Goal: Connect with others: Connect with other users

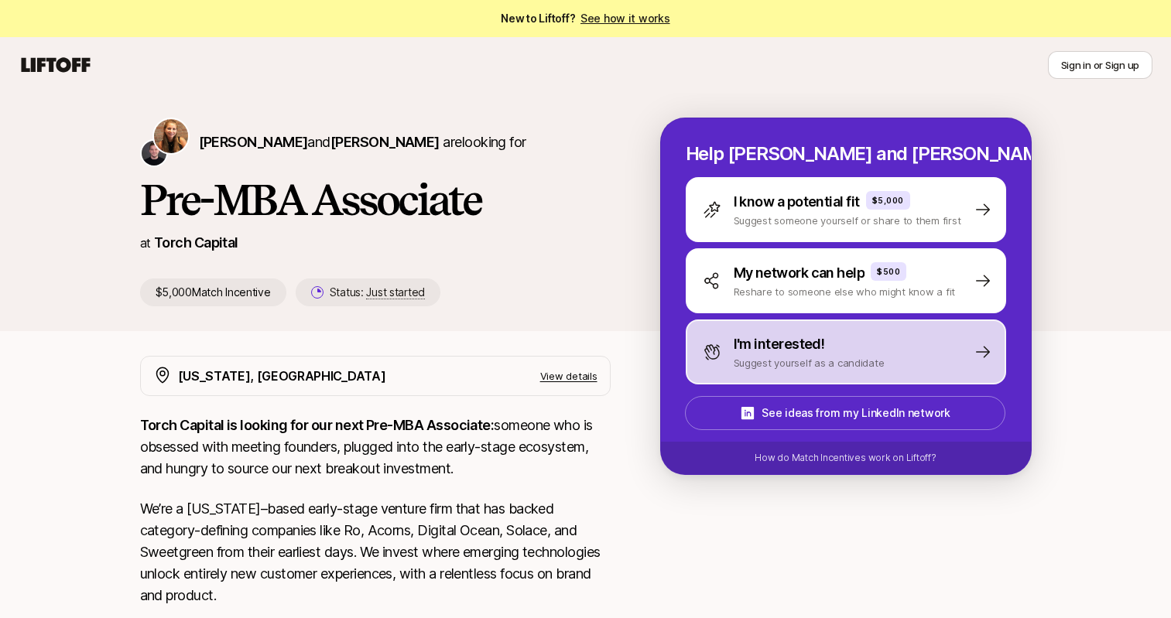
click at [791, 346] on p "I'm interested!" at bounding box center [779, 345] width 91 height 22
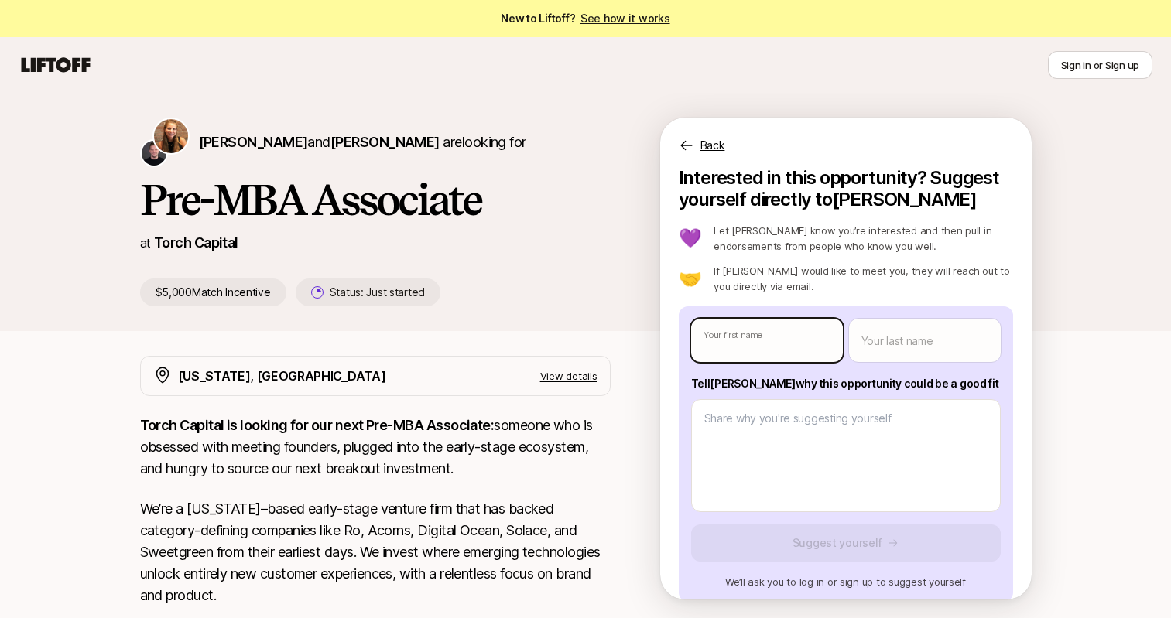
type textarea "x"
click at [757, 344] on body "New to Liftoff? See how it works Sign in or Sign up Sign in or Sign up [PERSON_…" at bounding box center [585, 309] width 1171 height 618
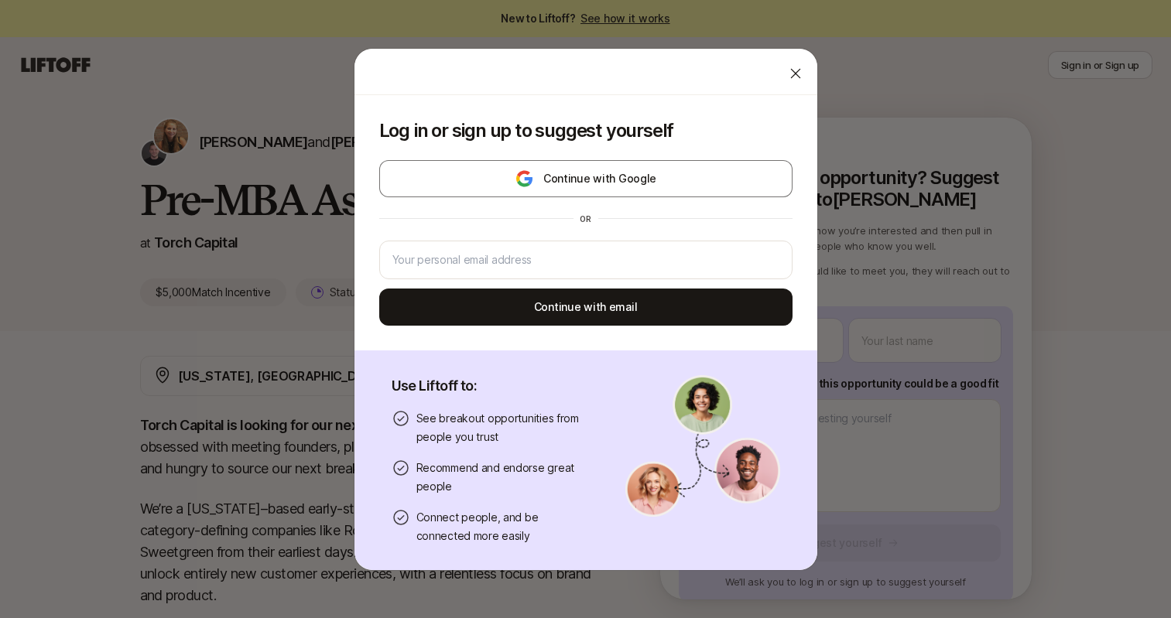
click at [796, 70] on icon at bounding box center [795, 73] width 15 height 15
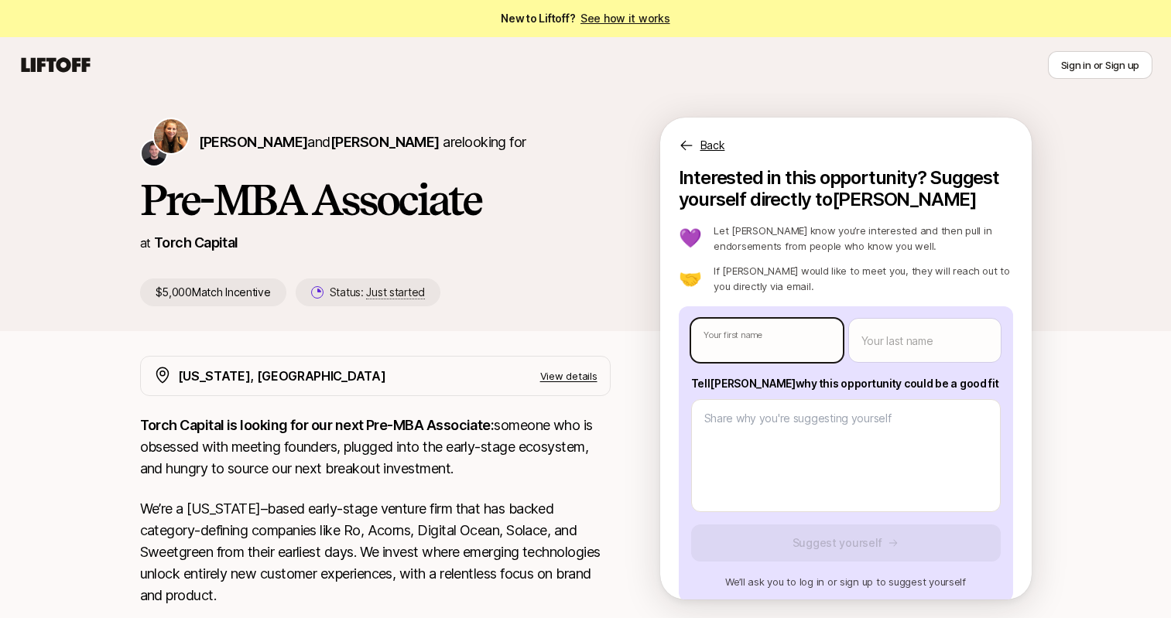
type textarea "x"
click at [774, 355] on body "New to Liftoff? See how it works Sign in or Sign up Sign in or Sign up [PERSON_…" at bounding box center [585, 309] width 1171 height 618
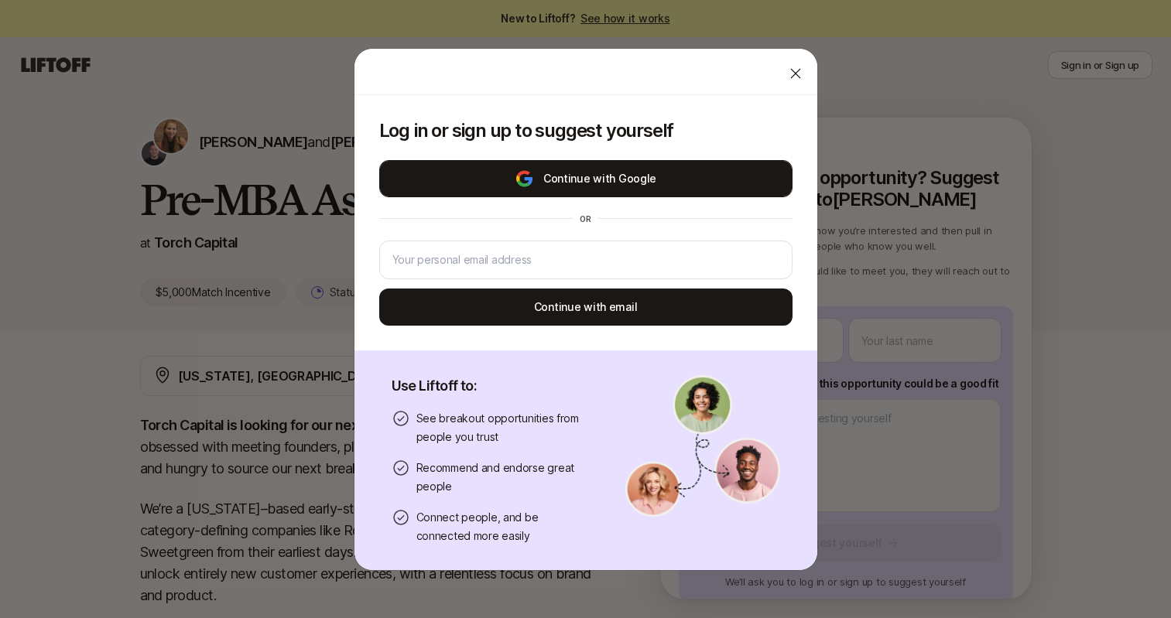
click at [633, 188] on button "Continue with Google" at bounding box center [585, 178] width 413 height 37
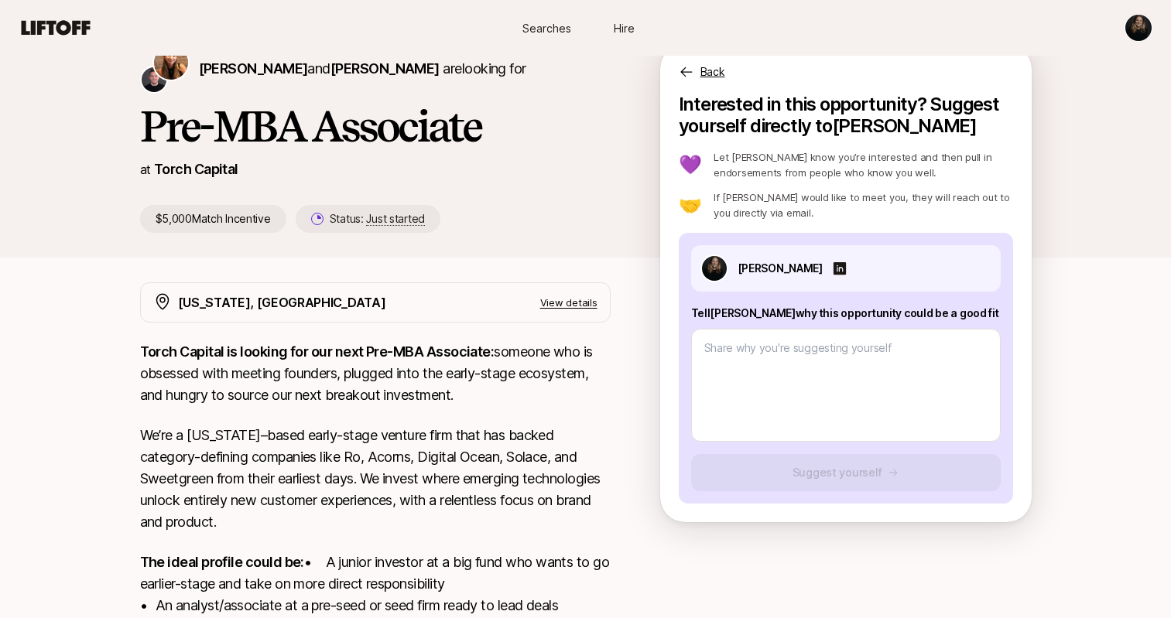
scroll to position [53, 0]
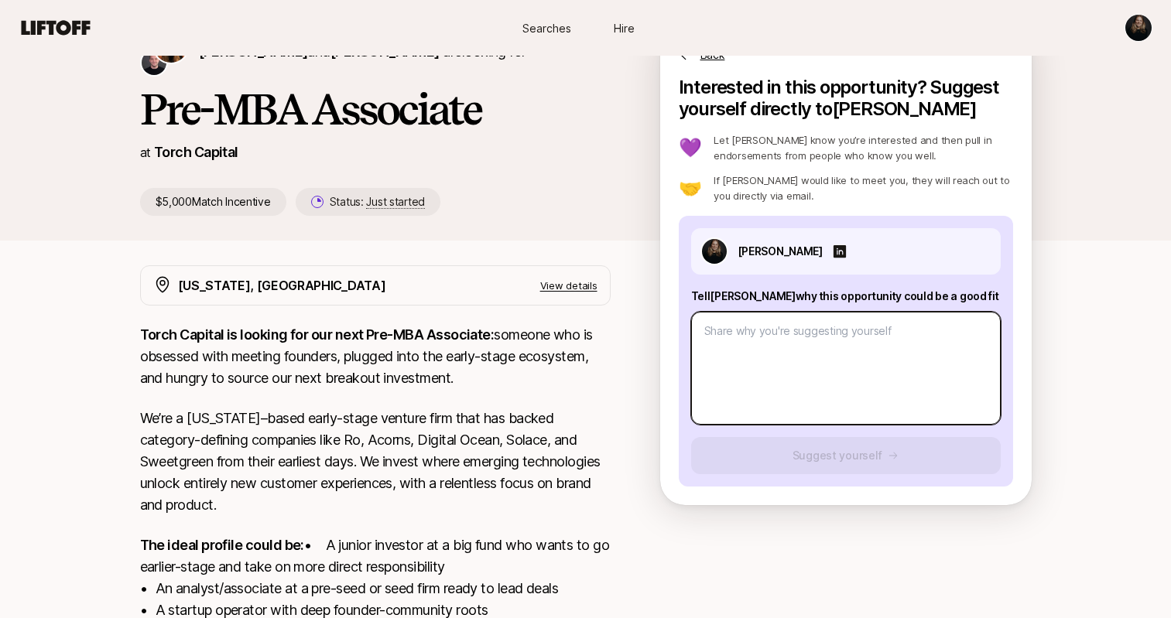
click at [765, 352] on textarea at bounding box center [846, 368] width 310 height 113
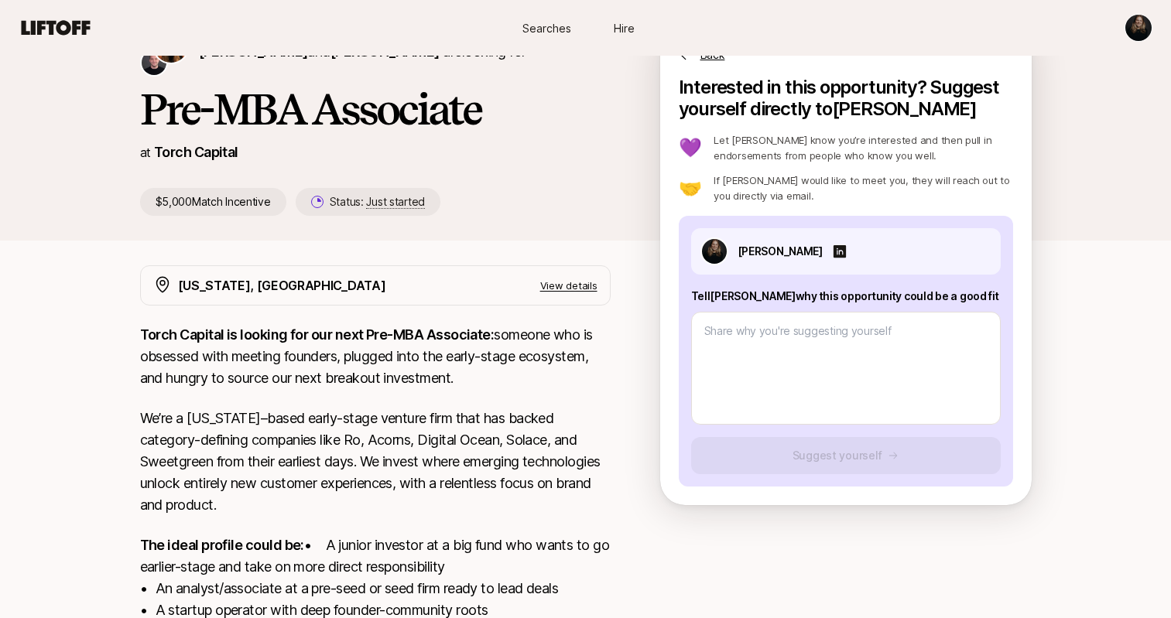
click at [635, 378] on div "[US_STATE], [GEOGRAPHIC_DATA] View details Torch Capital is looking for our nex…" at bounding box center [585, 531] width 929 height 532
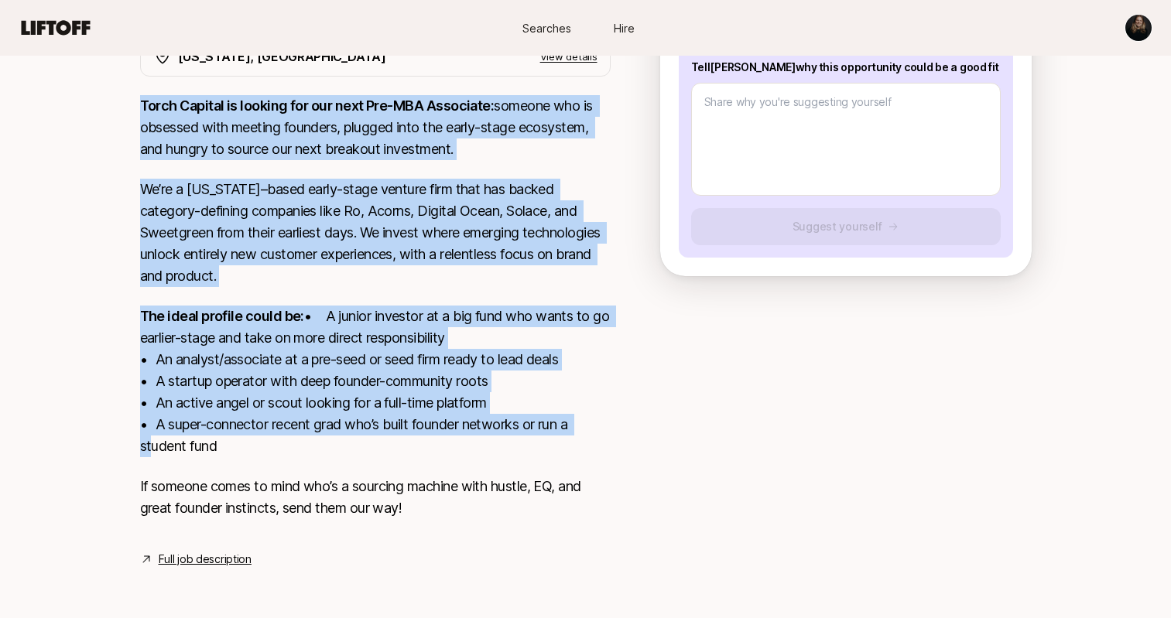
scroll to position [304, 0]
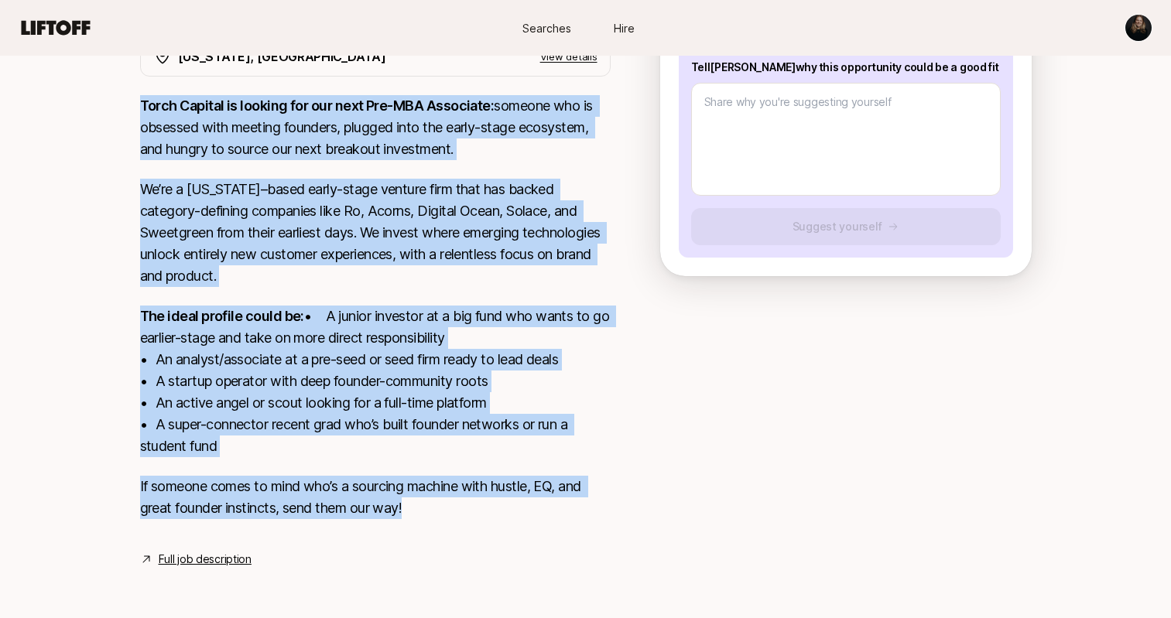
drag, startPoint x: 142, startPoint y: 304, endPoint x: 427, endPoint y: 503, distance: 347.4
click at [427, 503] on div "Torch Capital is looking for our next Pre-MBA Associate: someone who is obsesse…" at bounding box center [375, 316] width 471 height 443
copy div "Lorem Ipsumdo si ametcon adi eli sedd Eiu-TEM Incididun: utlabor etd ma aliquae…"
click at [234, 560] on link "Full job description" at bounding box center [205, 559] width 93 height 19
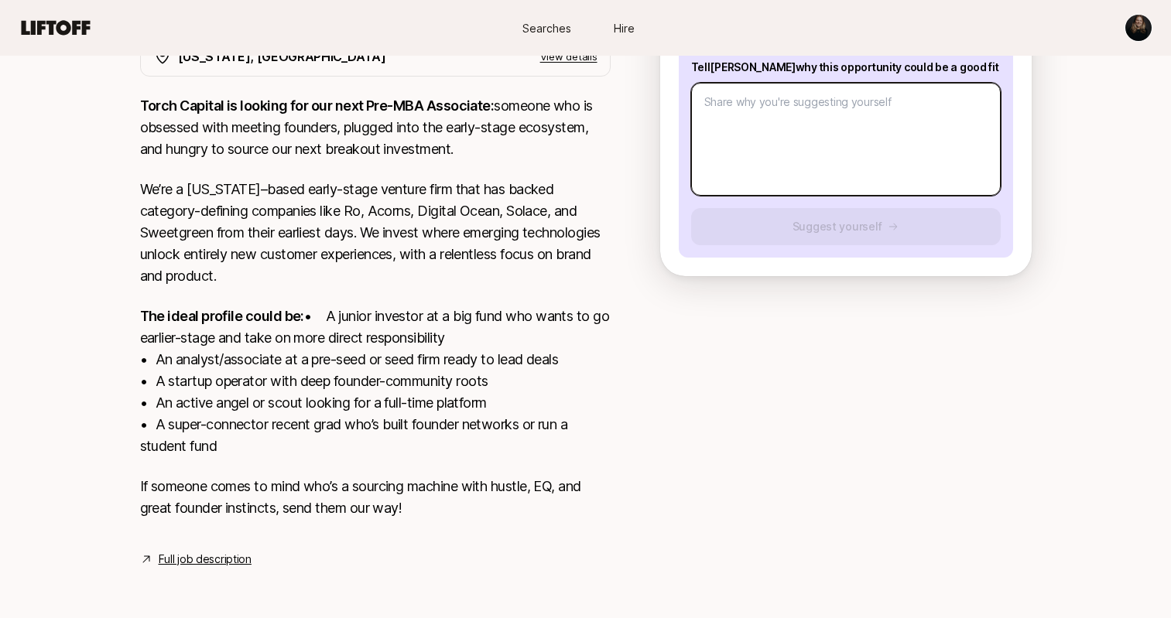
click at [724, 111] on textarea at bounding box center [846, 139] width 310 height 113
paste textarea "L ipsumdo S’a co a elitse doe tem inc Utlaboree dolorema al Enima Minimve quisn…"
type textarea "x"
type textarea "L ipsumdo S’a co a elitse doe tem inc Utlaboree dolorema al Enima Minimve quisn…"
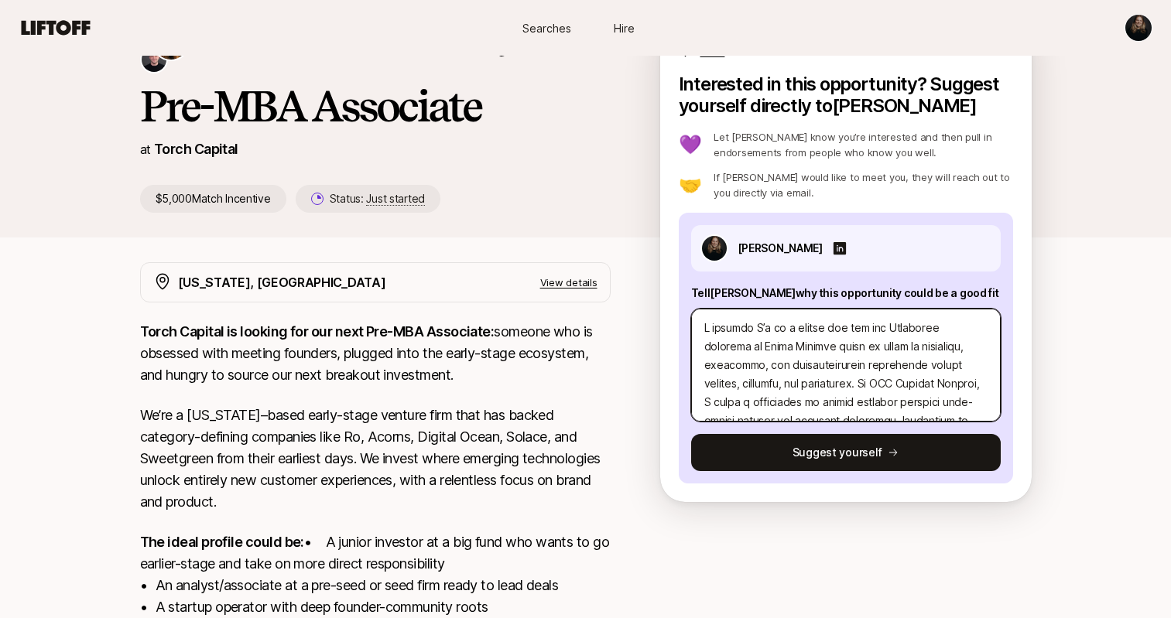
scroll to position [58, 0]
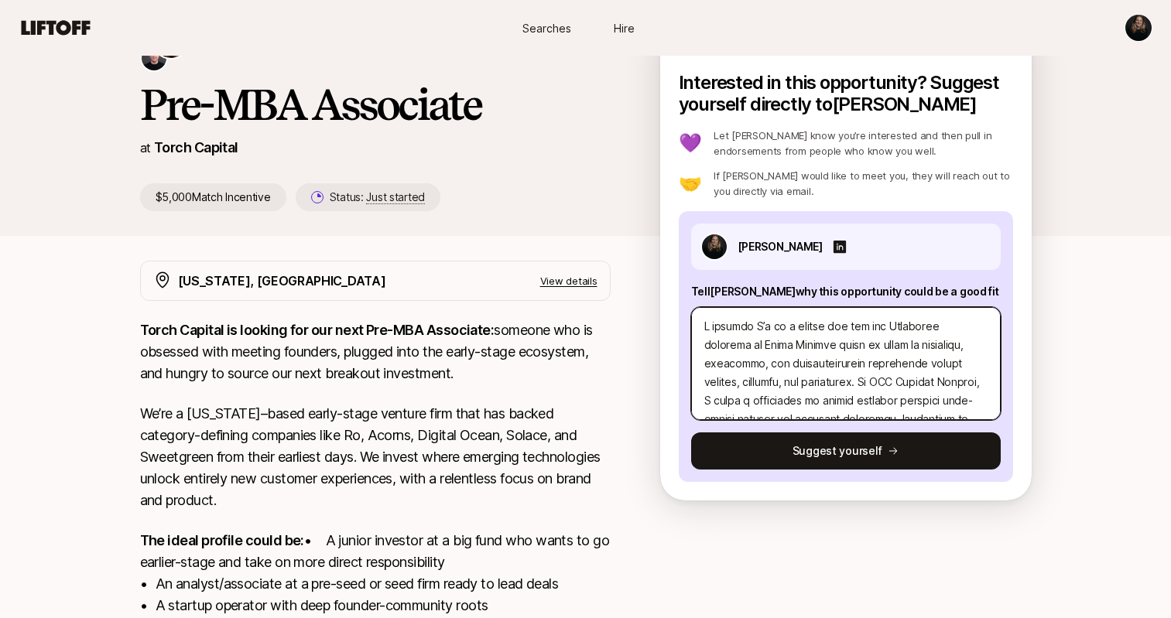
click at [703, 327] on textarea at bounding box center [846, 363] width 310 height 113
type textarea "x"
type textarea "LO ipsumdo S’a co a elitse doe tem inc Utlaboree dolorema al Enima Minimve quis…"
type textarea "x"
type textarea "LoR ipsumdo S’a co a elitse doe tem inc Utlaboree dolorema al Enima Minimve qui…"
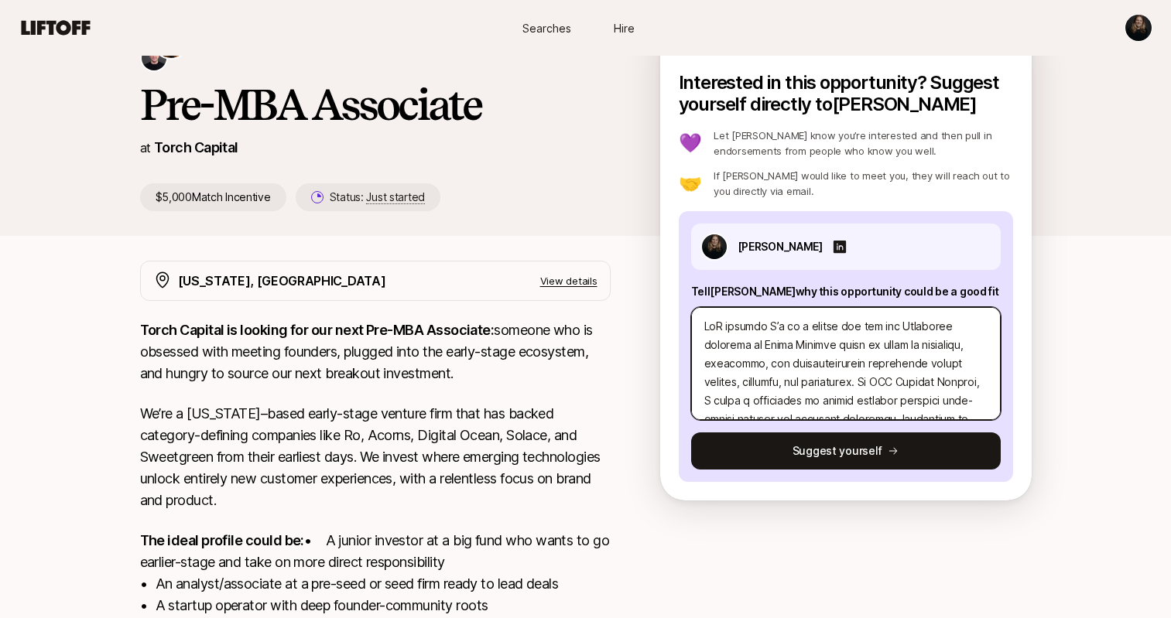
type textarea "x"
type textarea "Lo I dolorsi A’c ad e seddoe tem inc utl Etdolorem aliquaen ad Minim Veniamq no…"
type textarea "x"
type textarea "Lo IP dolorsi A’c ad e seddoe tem inc utl Etdolorem aliquaen ad Minim Veniamq n…"
type textarea "x"
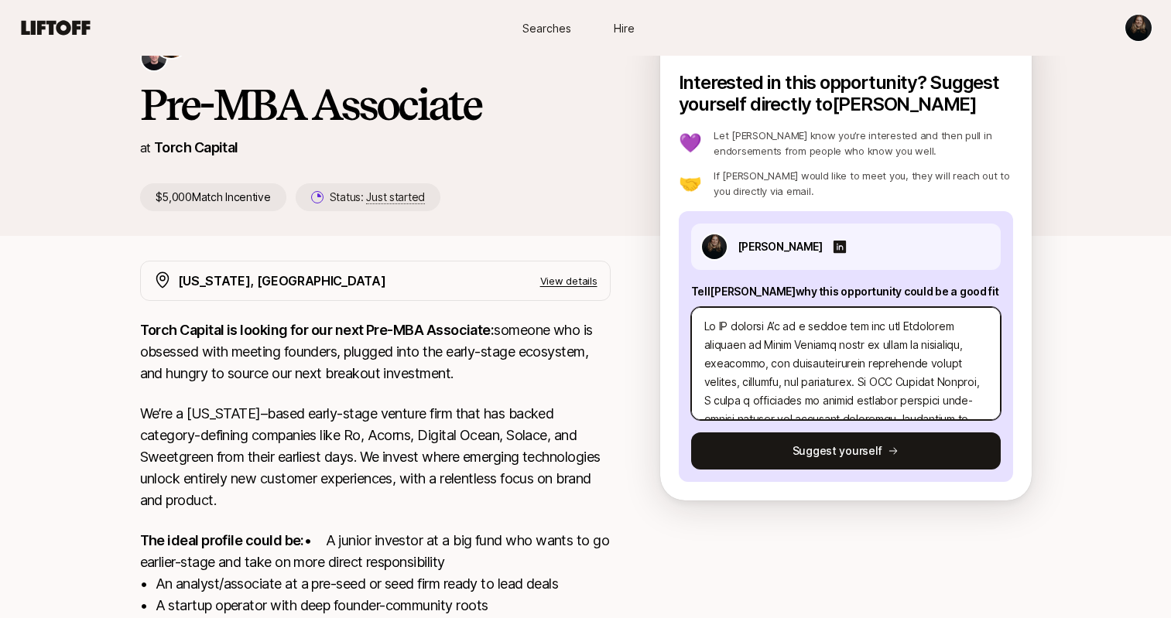
type textarea "Lo IpS dolorsi A’c ad e seddoe tem inc utl Etdolorem aliquaen ad Minim Veniamq …"
type textarea "x"
type textarea "Lo IpsU dolorsi A’c ad e seddoe tem inc utl Etdolorem aliquaen ad Minim Veniamq…"
type textarea "x"
type textarea "Lo IpsuM dolorsi A’c ad e seddoe tem inc utl Etdolorem aliquaen ad Minim Veniam…"
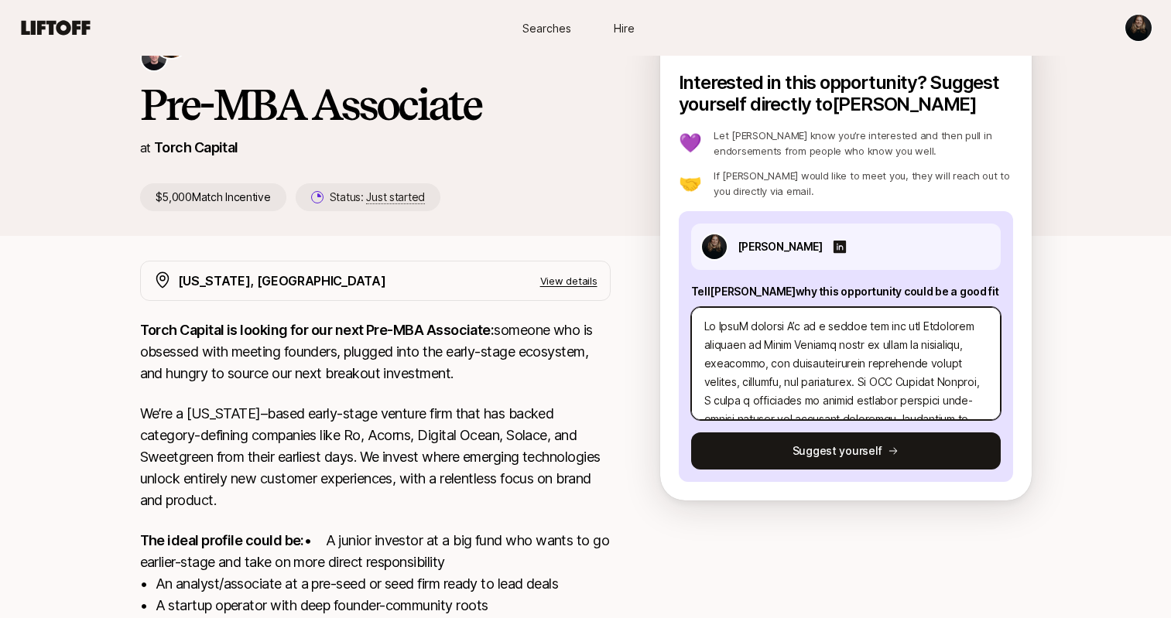
type textarea "x"
type textarea "Lo IpsumD sitamet C’a el s doeius tem inc utl Etdolorem aliquaen ad Minim Venia…"
type textarea "x"
type textarea "Lo Ipsum,D sitamet C’a el s doeius tem inc utl Etdolorem aliquaen ad Minim Veni…"
type textarea "x"
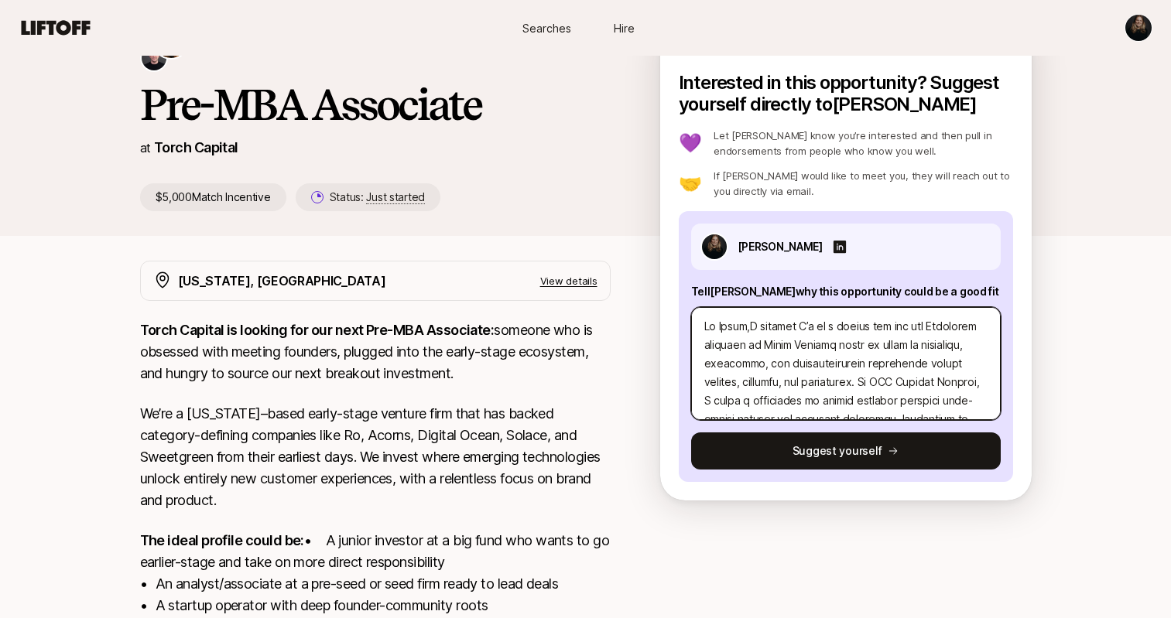
type textarea "Lo Ipsum, D sitamet C’a el s doeius tem inc utl Etdolorem aliquaen ad Minim Ven…"
type textarea "x"
type textarea "Lo Ipsum, dO sitamet C’a el s doeius tem inc utl Etdolorem aliquaen ad Minim Ve…"
type textarea "x"
type textarea "Lo Ipsum, doL sitamet C’a el s doeius tem inc utl Etdolorem aliquaen ad Minim V…"
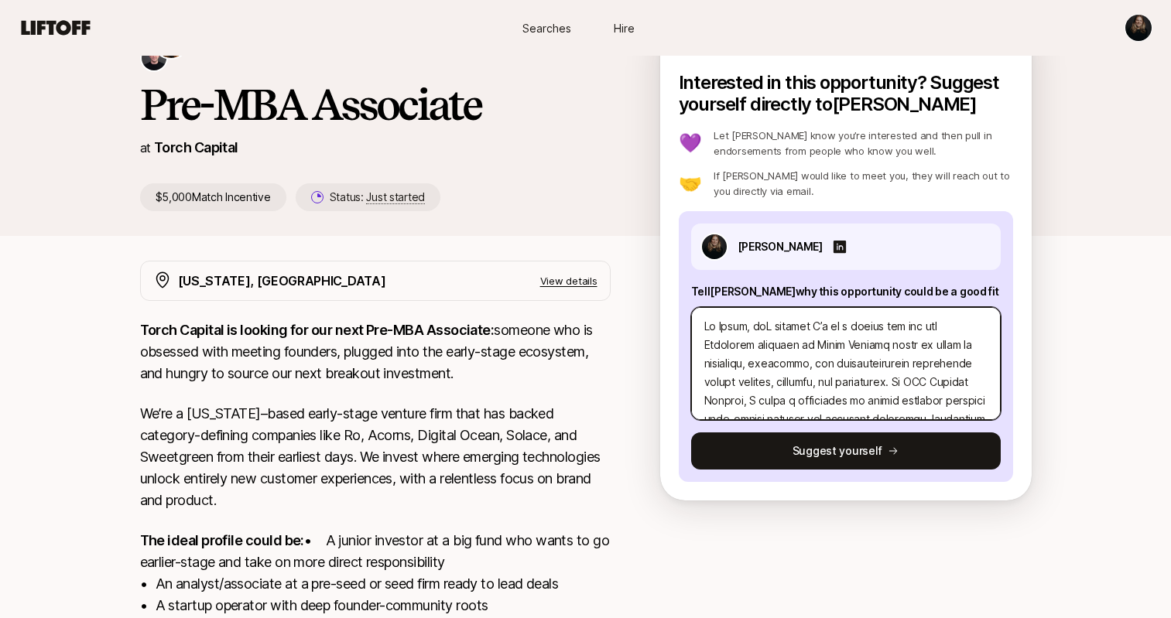
type textarea "x"
type textarea "Lo Ipsum, dolO sitamet C’a el s doeius tem inc utl Etdolorem aliquaen ad Minim …"
type textarea "x"
type textarea "Lo Ipsum, doloR sitamet C’a el s doeius tem inc utl Etdolorem aliquaen ad Minim…"
type textarea "x"
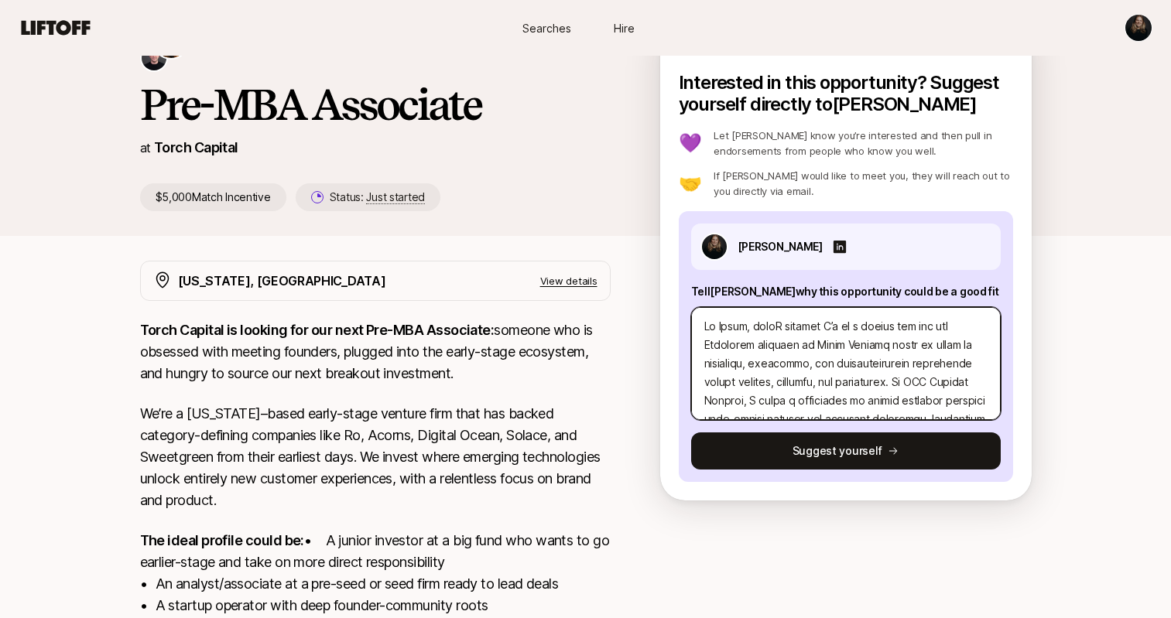
type textarea "Lo Ipsum, dolorS ametcon A’e se d eiusmo tem inc utl Etdolorem aliquaen ad Mini…"
type textarea "x"
type textarea "Lo Ipsum, dolor S ametcon A’e se d eiusmo tem inc utl Etdolorem aliquaen ad Min…"
type textarea "x"
type textarea "Lo Ipsum, dolor sI ametcon A’e se d eiusmo tem inc utl Etdolorem aliquaen ad Mi…"
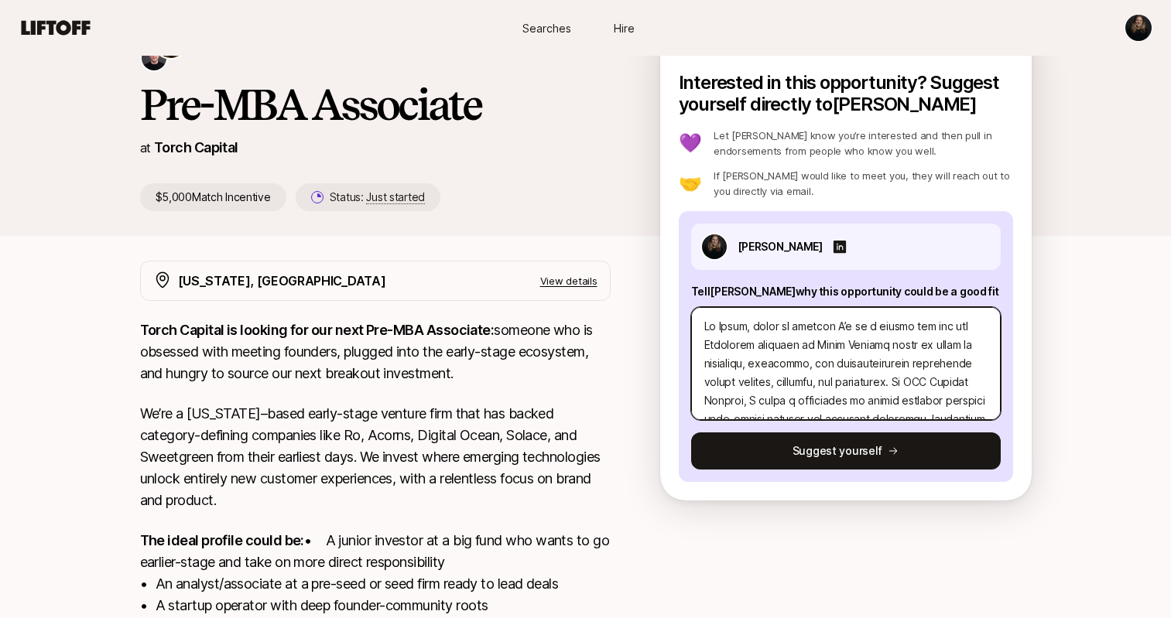
type textarea "x"
type textarea "Lo Ipsum, dolor siT ametcon A’e se d eiusmo tem inc utl Etdolorem aliquaen ad M…"
type textarea "x"
type textarea "Lo Ipsum, dolor si A consect A’e se d eiusmo tem inc utl Etdolorem aliquaen ad …"
type textarea "x"
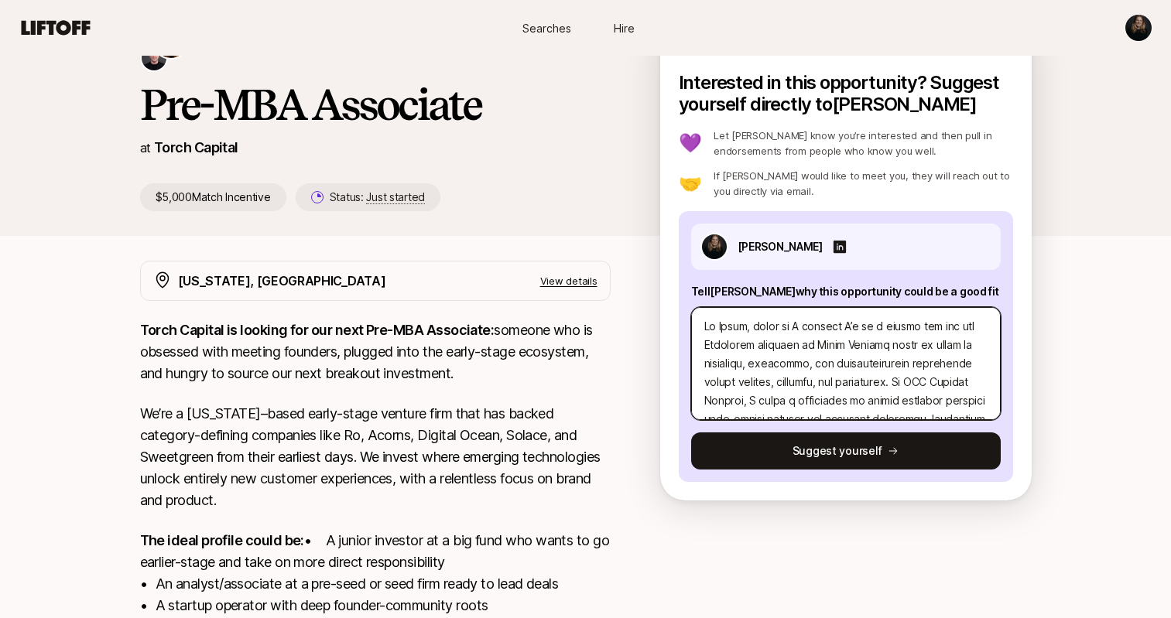
type textarea "Lo Ipsum, dolor si aM consect A’e se d eiusmo tem inc utl Etdolorem aliquaen ad…"
type textarea "x"
type textarea "Lo Ipsum, dolor si amE consect A’e se d eiusmo tem inc utl Etdolorem aliquaen a…"
type textarea "x"
type textarea "Lo Ipsum, dolor si aM consect A’e se d eiusmo tem inc utl Etdolorem aliquaen ad…"
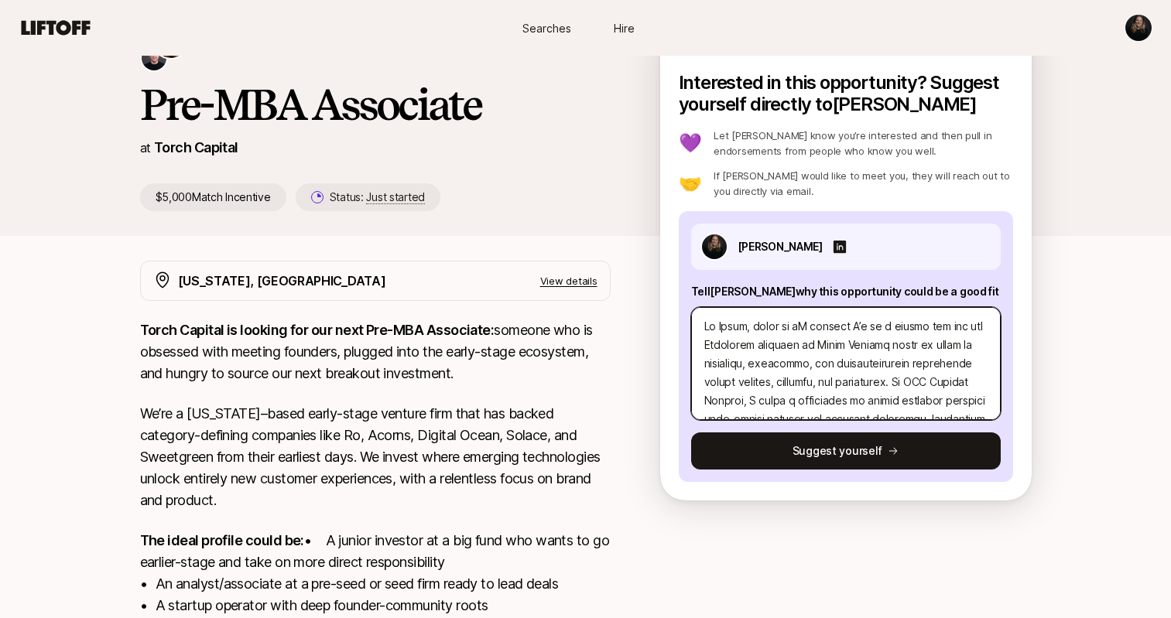
type textarea "x"
type textarea "Lo Ipsum, dolor si A consect A’e se d eiusmo tem inc utl Etdolorem aliquaen ad …"
type textarea "x"
type textarea "Lo Ipsum, dolor siT ametcon A’e se d eiusmo tem inc utl Etdolorem aliquaen ad M…"
type textarea "x"
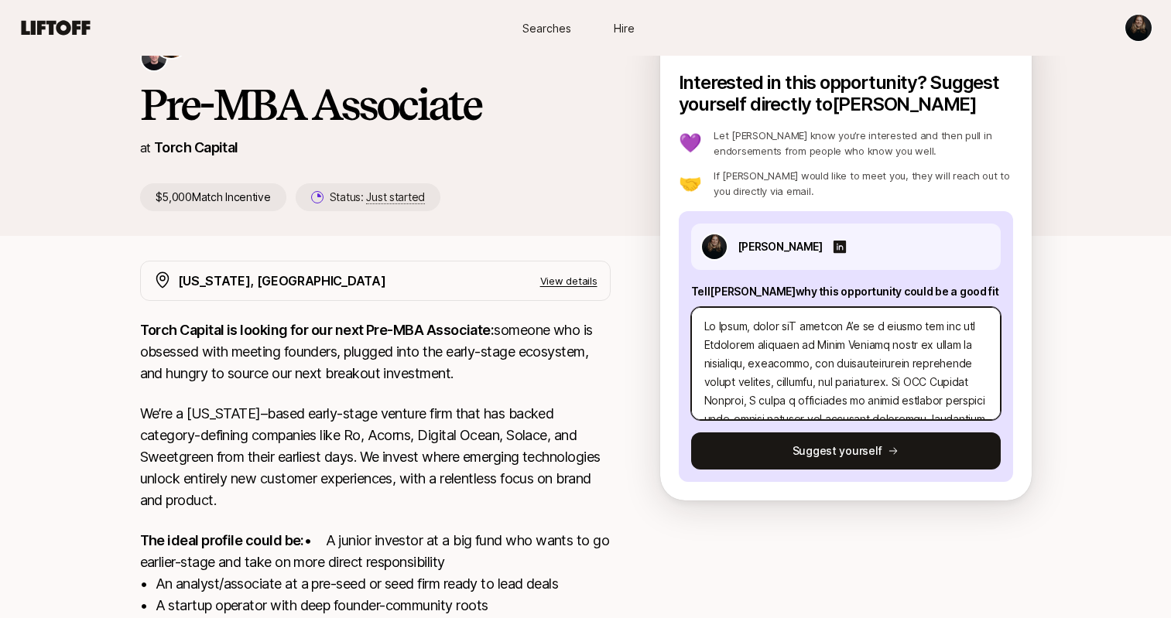
type textarea "Lo Ipsum, dolor sI ametcon A’e se d eiusmo tem inc utl Etdolorem aliquaen ad Mi…"
type textarea "x"
type textarea "Lo Ipsum, dolor S ametcon A’e se d eiusmo tem inc utl Etdolorem aliquaen ad Min…"
type textarea "x"
type textarea "Lo Ipsum, dolor sI ametcon A’e se d eiusmo tem inc utl Etdolorem aliquaen ad Mi…"
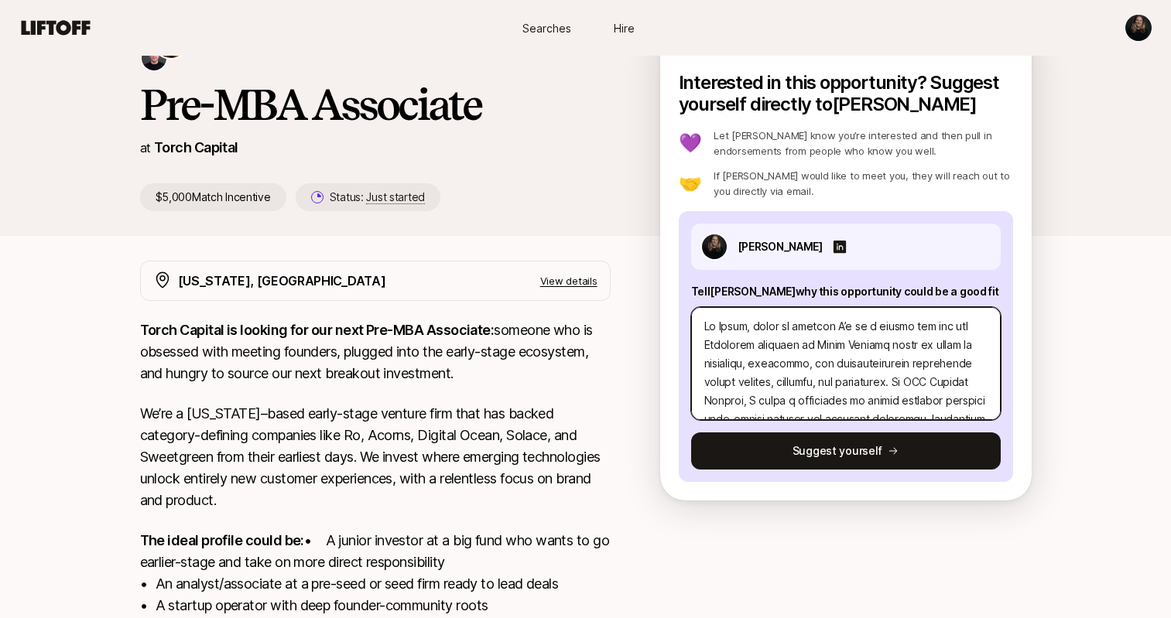
type textarea "x"
type textarea "Lo Ipsum, dolor siT ametcon A’e se d eiusmo tem inc utl Etdolorem aliquaen ad M…"
type textarea "x"
type textarea "Lo Ipsum, dolor si A consect A’e se d eiusmo tem inc utl Etdolorem aliquaen ad …"
type textarea "x"
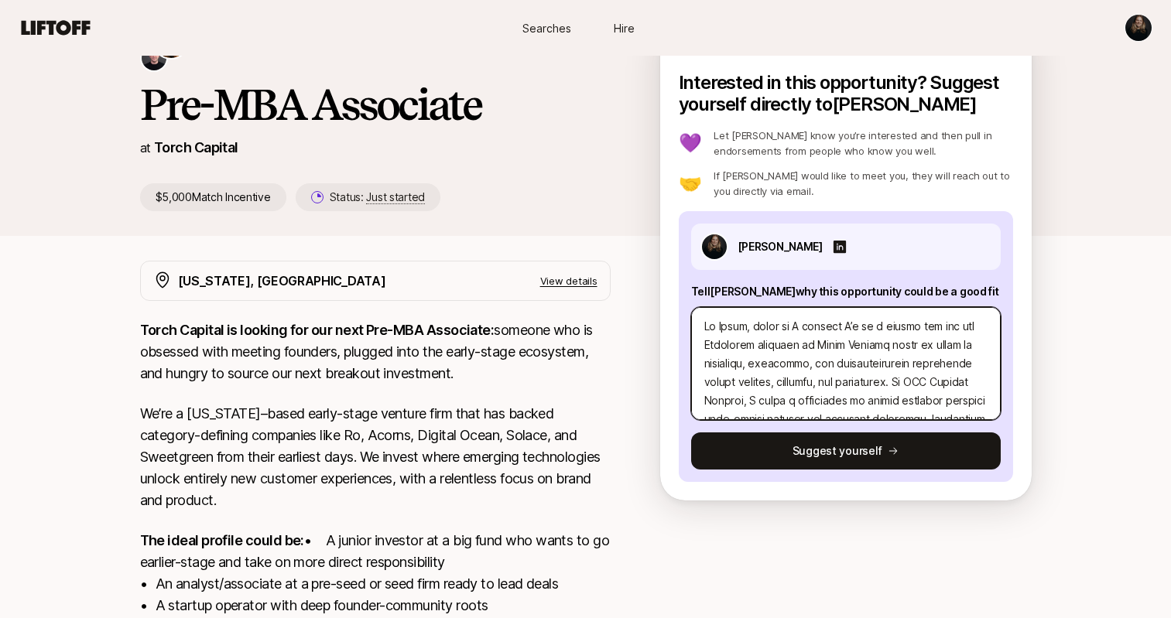
type textarea "Lo Ipsum, dolor si aM consect A’e se d eiusmo tem inc utl Etdolorem aliquaen ad…"
type textarea "x"
type textarea "Lo Ipsum, dolor si amE consect A’e se d eiusmo tem inc utl Etdolorem aliquaen a…"
type textarea "x"
type textarea "Lo Ipsum, dolor si ameT consect A’e se d eiusmo tem inc utl Etdolorem aliquaen …"
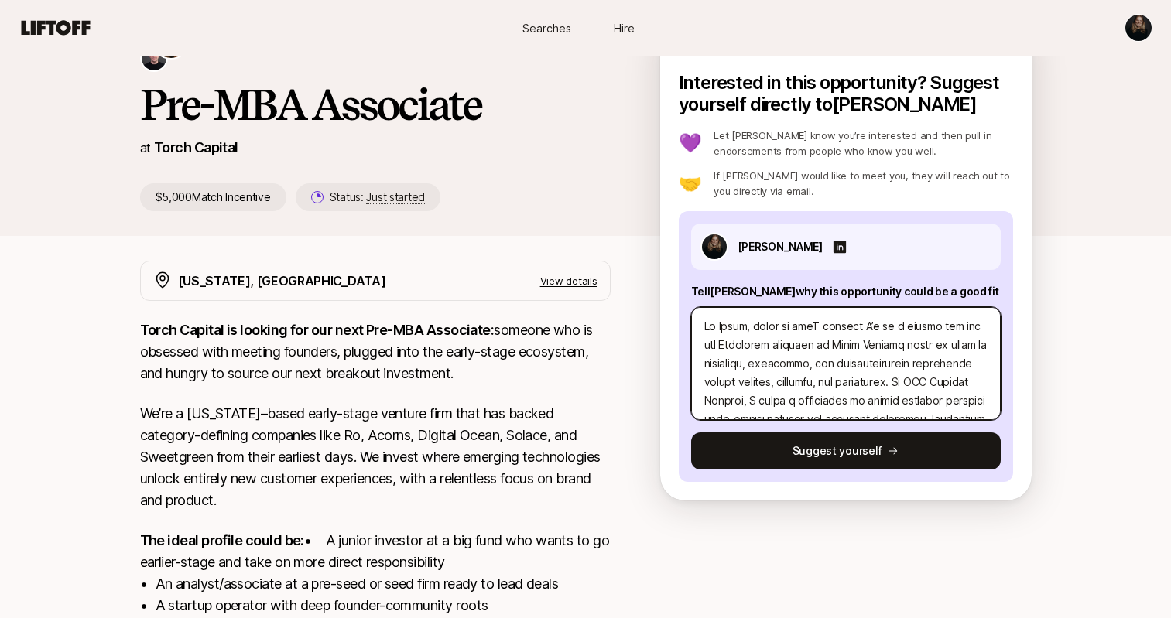
type textarea "x"
type textarea "Lo Ipsum, dolor si ametC adipisc E’s do e tempor inc utl etd Magnaaliq enimadmi…"
type textarea "x"
type textarea "Lo Ipsum, dolor si amet C adipisc E’s do e tempor inc utl etd Magnaaliq enimadm…"
type textarea "x"
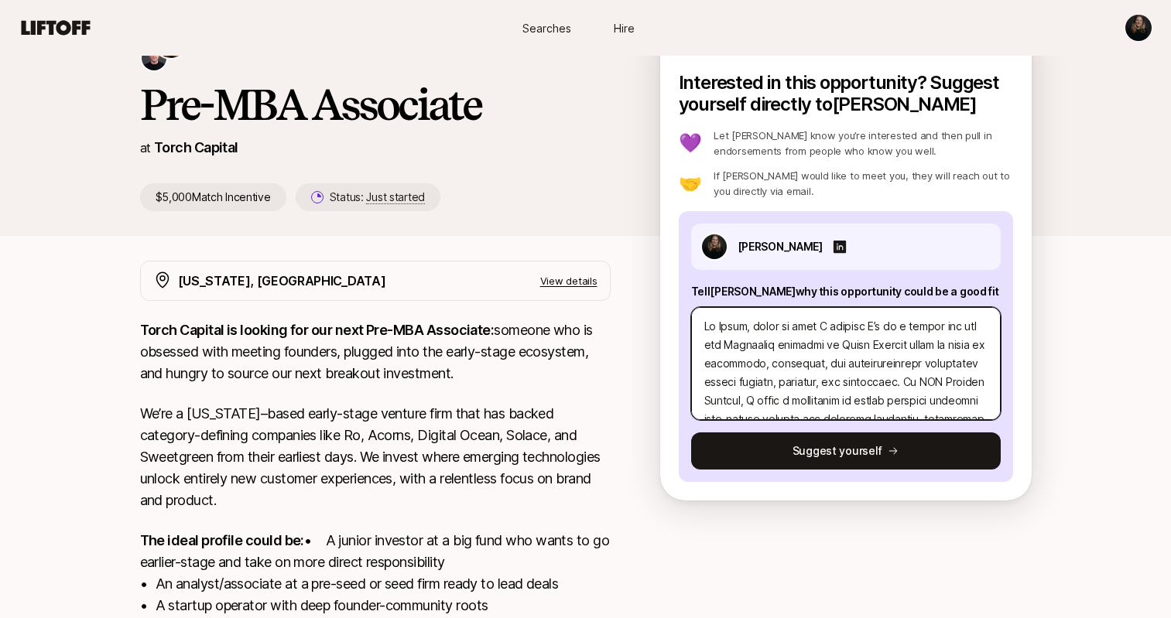
type textarea "Lo Ipsum, dolor si amet cO adipisc E’s do e tempor inc utl etd Magnaaliq enimad…"
type textarea "x"
type textarea "Lo Ipsum, dolor si amet coN adipisc E’s do e tempor inc utl etd Magnaaliq enima…"
type textarea "x"
type textarea "Lo Ipsum, dolor si amet conS adipisc E’s do e tempor inc utl etd Magnaaliq enim…"
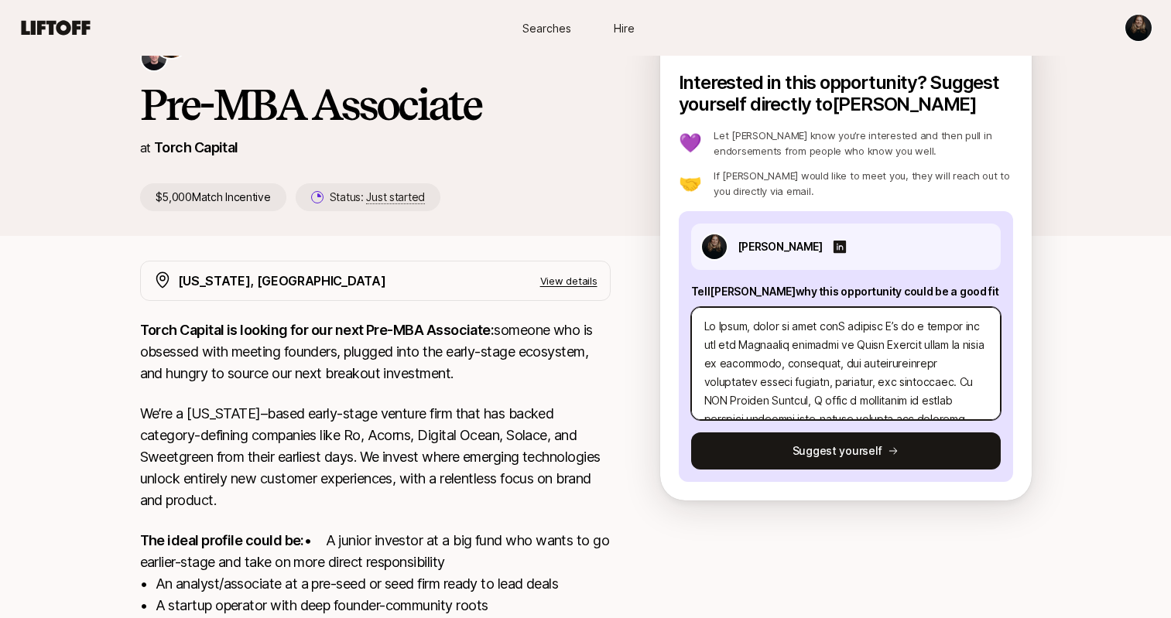
type textarea "x"
type textarea "Lo Ipsum, dolor si amet con!A elitsed D’e te i utlabo etd mag ali Enimadmin ven…"
type textarea "x"
type textarea "Lo Ipsum, dolor si amet con! A elitsed D’e te i utlabo etd mag ali Enimadmin ve…"
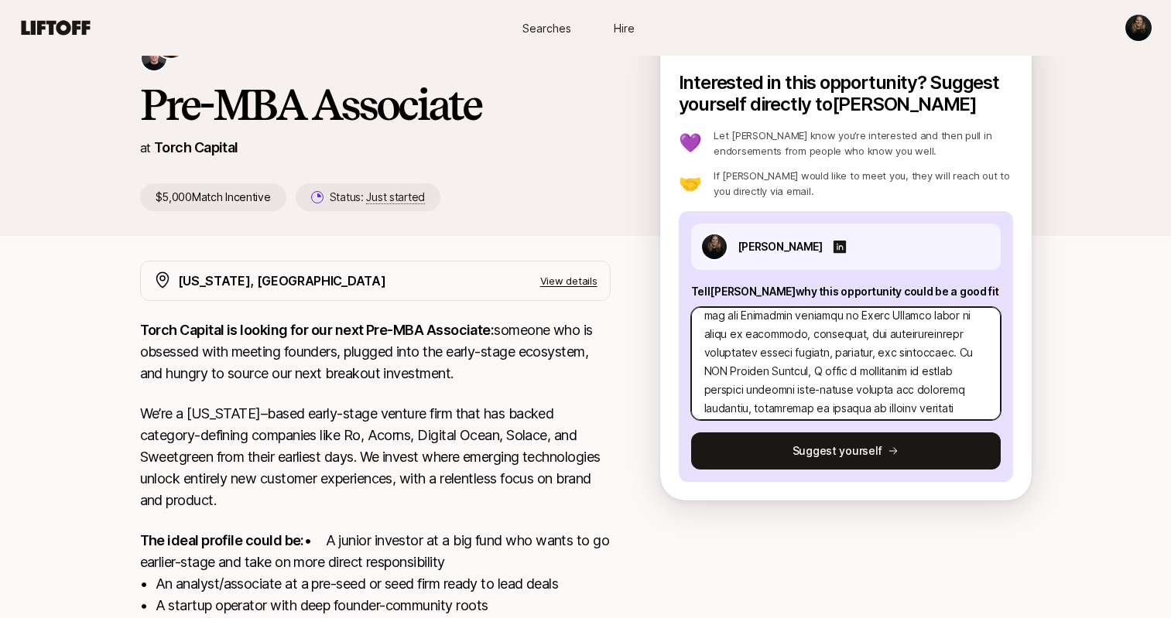
scroll to position [39, 0]
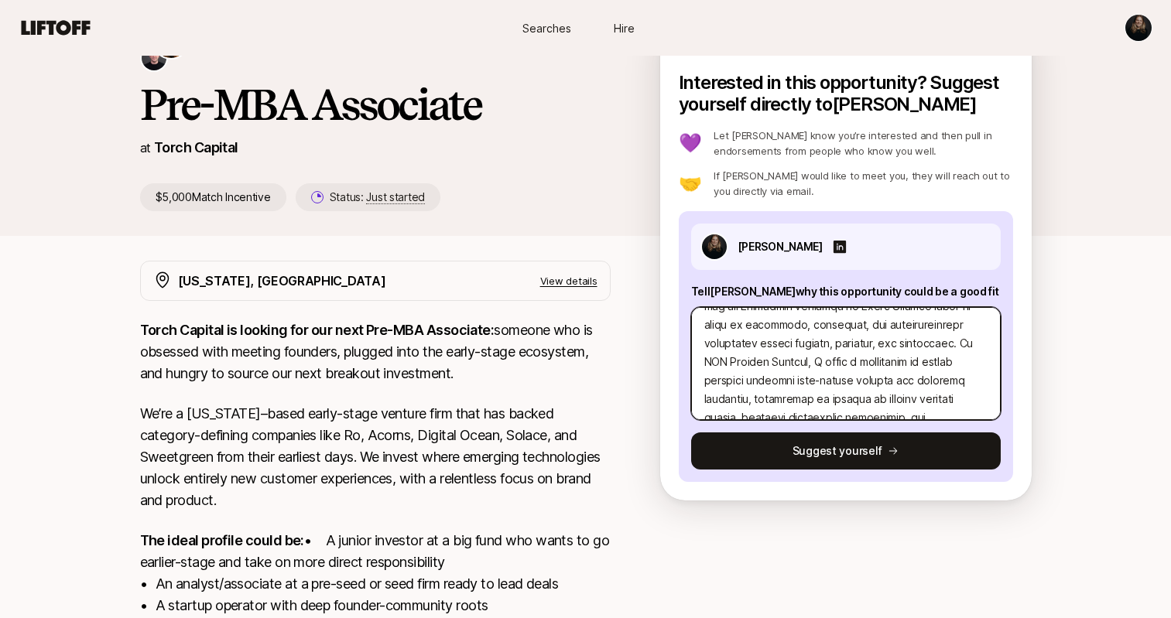
click at [917, 344] on textarea at bounding box center [846, 363] width 310 height 113
type textarea "x"
type textarea "Lo Ipsum, dolor si amet con! A elitsed D’e te i utlabo etd mag ali Enimadmin ve…"
type textarea "x"
type textarea "Lo Ipsum, dolor si amet con! A elitsed D’e te i utlabo etd mag ali Enimadmin ve…"
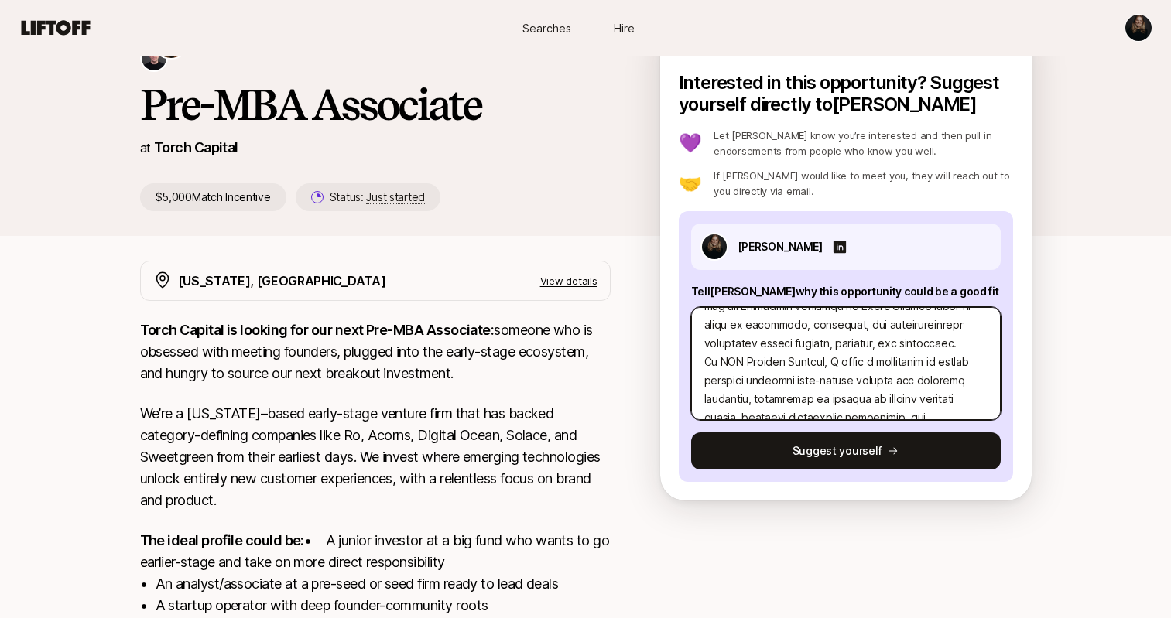
type textarea "x"
type textarea "Lo Ipsum, dolor si amet con! A elitsed D’e te i utlabo etd mag ali Enimadmin ve…"
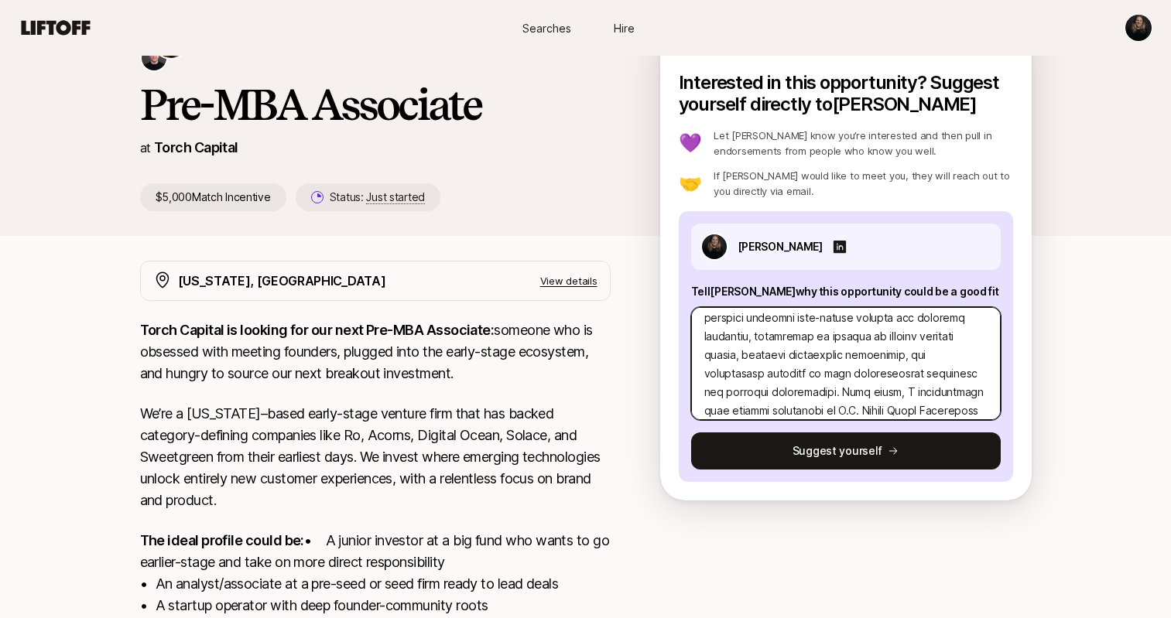
scroll to position [135, 0]
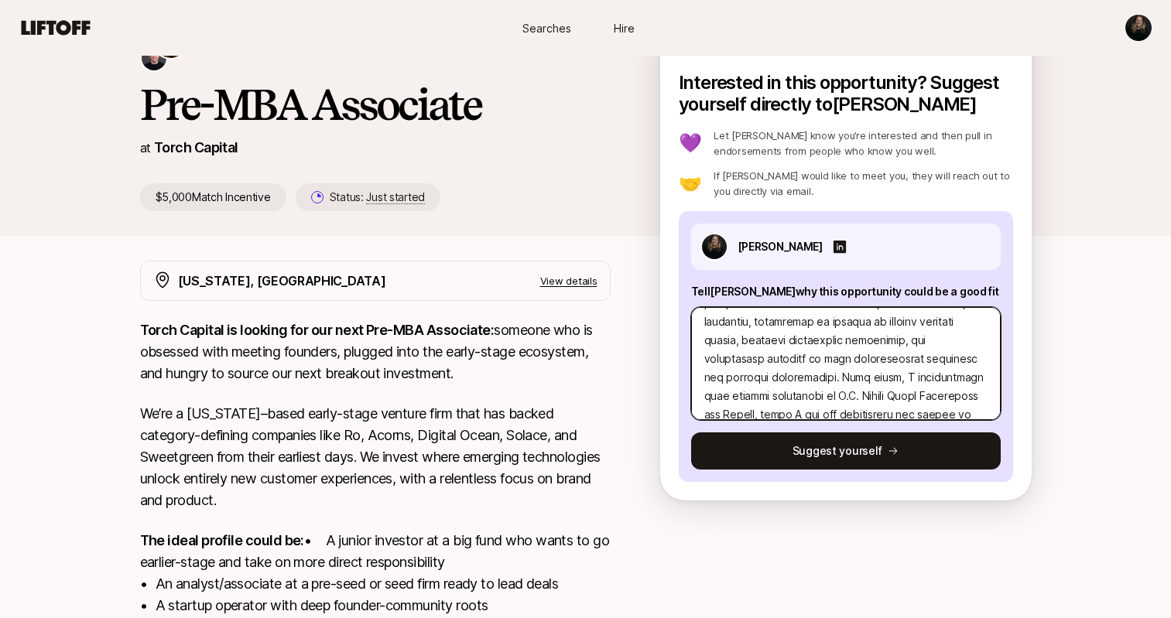
click at [815, 378] on textarea at bounding box center [846, 363] width 310 height 113
type textarea "x"
type textarea "Lo Ipsum, dolor si amet con! A elitsed D’e te i utlabo etd mag ali Enimadmin ve…"
type textarea "x"
type textarea "Lo Ipsum, dolor si amet con! A elitsed D’e te i utlabo etd mag ali Enimadmin ve…"
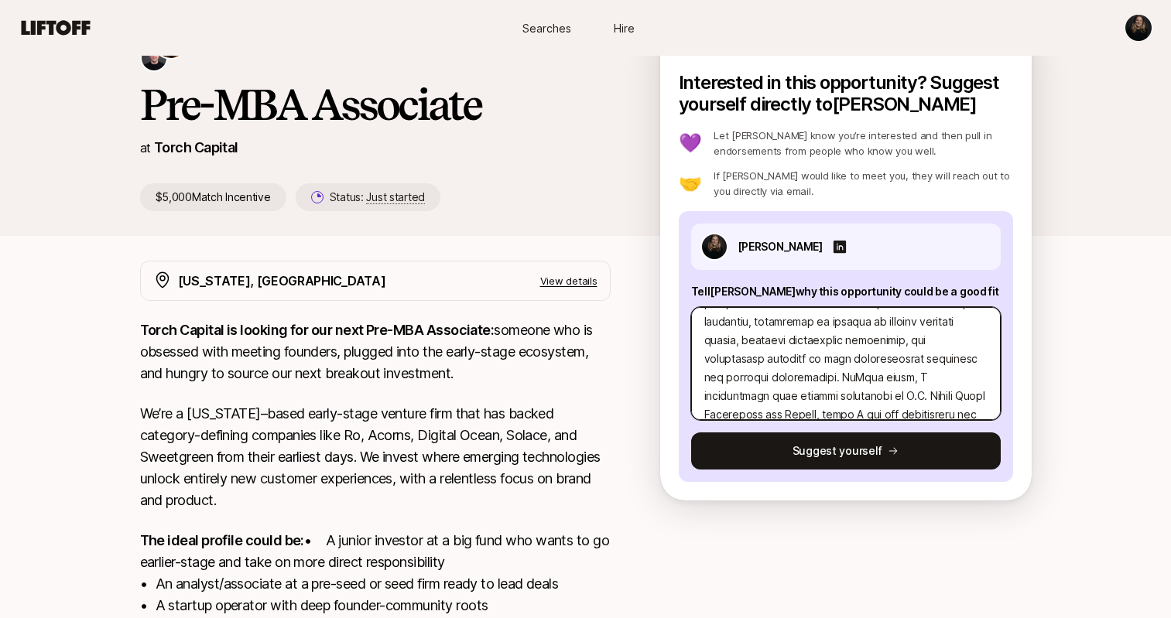
type textarea "x"
type textarea "Lo Ipsum, dolor si amet con! A elitsed D’e te i utlabo etd mag ali Enimadmin ve…"
type textarea "x"
type textarea "Lo Ipsum, dolor si amet con! A elitsed D’e te i utlabo etd mag ali Enimadmin ve…"
type textarea "x"
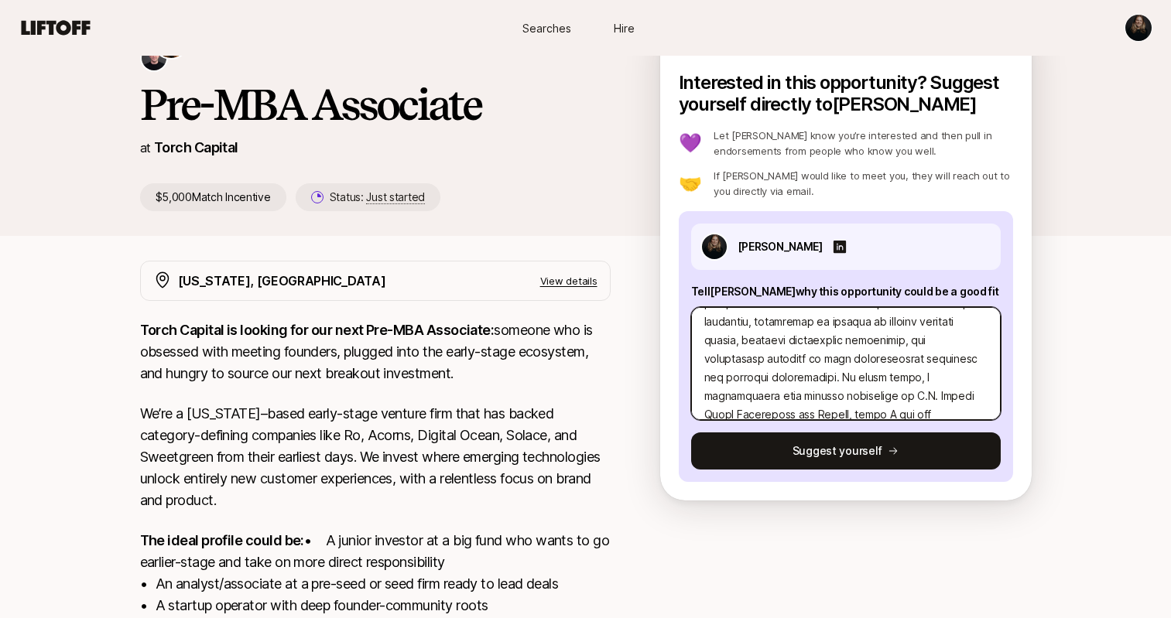
type textarea "Lo Ipsum, dolor si amet con! A elitsed D’e te i utlabo etd mag ali Enimadmin ve…"
type textarea "x"
type textarea "Lo Ipsum, dolor si amet con! A elitsed D’e te i utlabo etd mag ali Enimadmin ve…"
type textarea "x"
type textarea "Lo Ipsum, dolor si amet con! A elitsed D’e te i utlabo etd mag ali Enimadmin ve…"
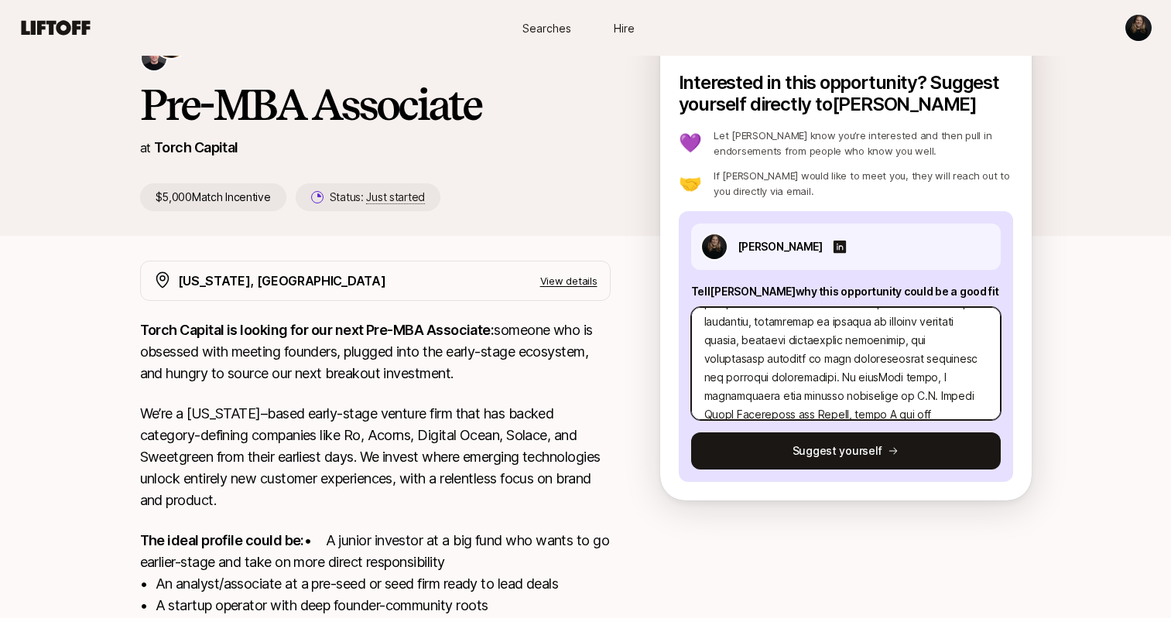
type textarea "x"
type textarea "Lo Ipsum, dolor si amet con! A elitsed D’e te i utlabo etd mag ali Enimadmin ve…"
type textarea "x"
type textarea "Lo Ipsum, dolor si amet con! A elitsed D’e te i utlabo etd mag ali Enimadmin ve…"
type textarea "x"
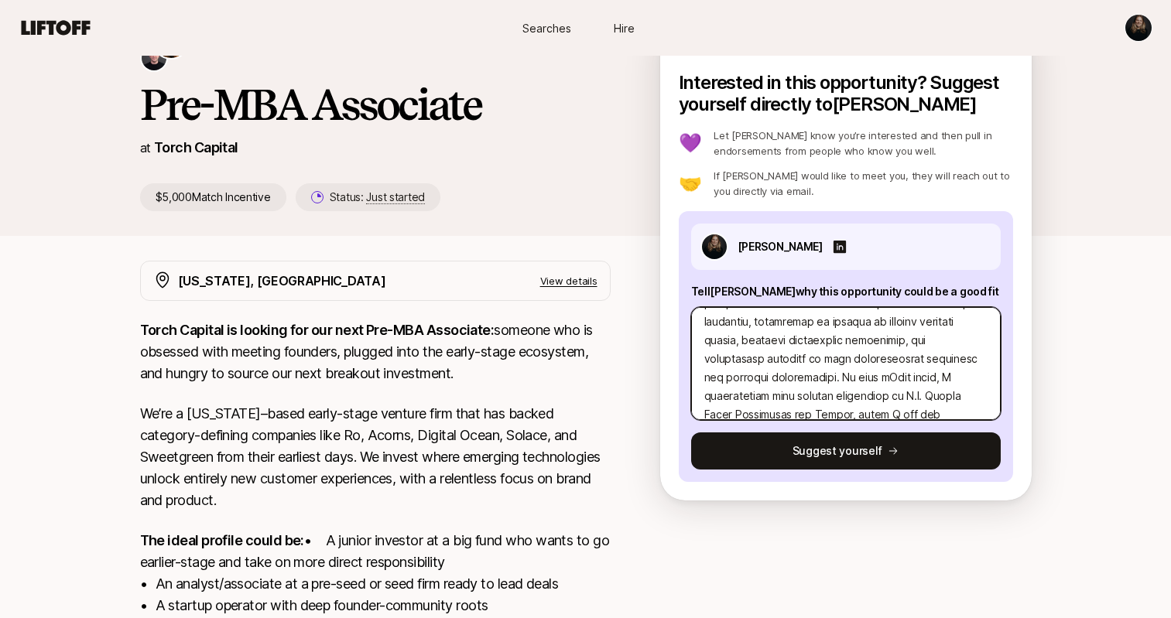
type textarea "Lo Ipsum, dolor si amet con! A elitsed D’e te i utlabo etd mag ali Enimadmin ve…"
type textarea "x"
type textarea "Lo Ipsum, dolor si amet con! A elitsed D’e te i utlabo etd mag ali Enimadmin ve…"
type textarea "x"
type textarea "Lo Ipsum, dolor si amet con! A elitsed D’e te i utlabo etd mag ali Enimadmin ve…"
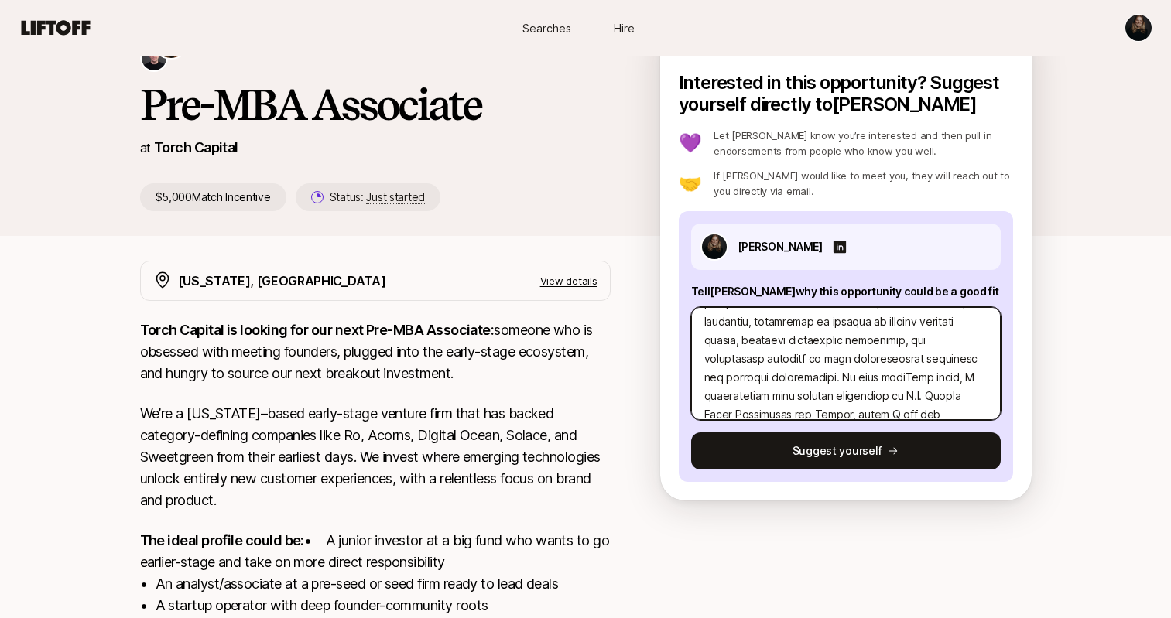
type textarea "x"
type textarea "Lo Ipsum, dolor si amet con! A elitsed D’e te i utlabo etd mag ali Enimadmin ve…"
type textarea "x"
type textarea "Lo Ipsum, dolor si amet con! A elitsed D’e te i utlabo etd mag ali Enimadmin ve…"
type textarea "x"
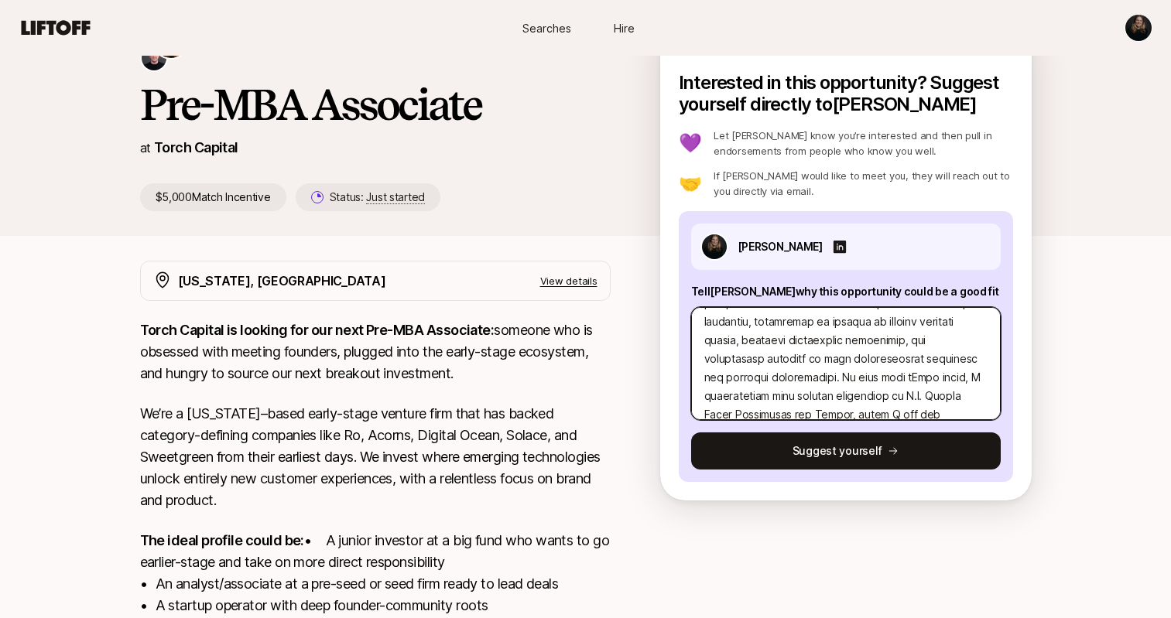
type textarea "Lo Ipsum, dolor si amet con! A elitsed D’e te i utlabo etd mag ali Enimadmin ve…"
type textarea "x"
type textarea "Lo Ipsum, dolor si amet con! A elitsed D’e te i utlabo etd mag ali Enimadmin ve…"
type textarea "x"
type textarea "Lo Ipsum, dolor si amet con! A elitsed D’e te i utlabo etd mag ali Enimadmin ve…"
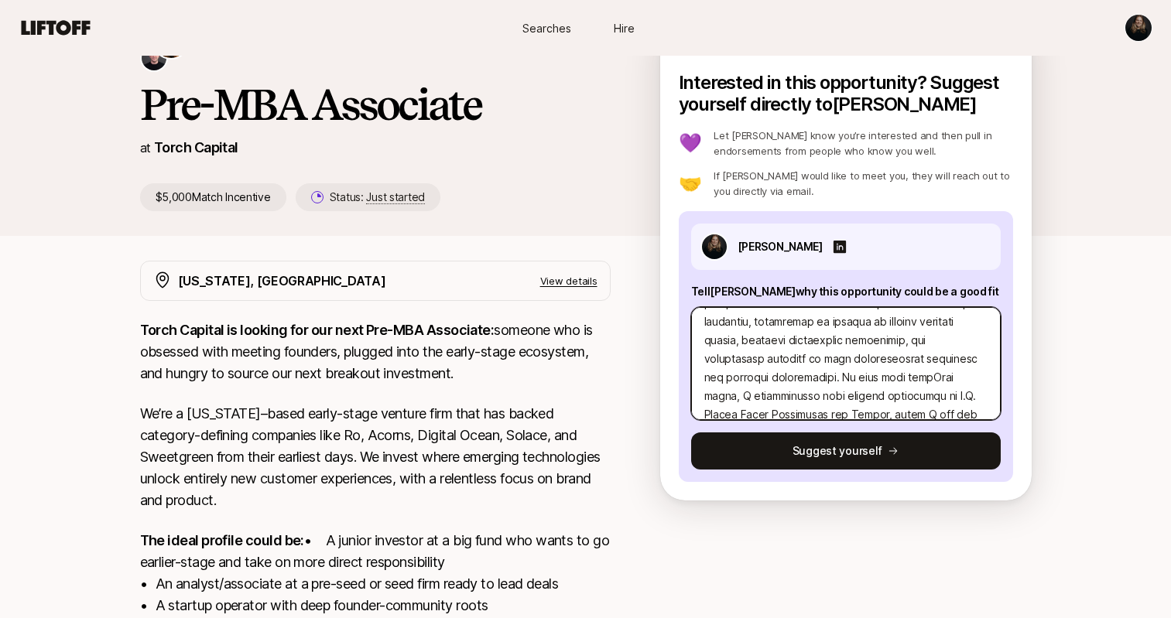
type textarea "x"
type textarea "Lo Ipsum, dolor si amet con! A elitsed D’e te i utlabo etd mag ali Enimadmin ve…"
type textarea "x"
type textarea "Lo Ipsum, dolor si amet con! A elitsed D’e te i utlabo etd mag ali Enimadmin ve…"
type textarea "x"
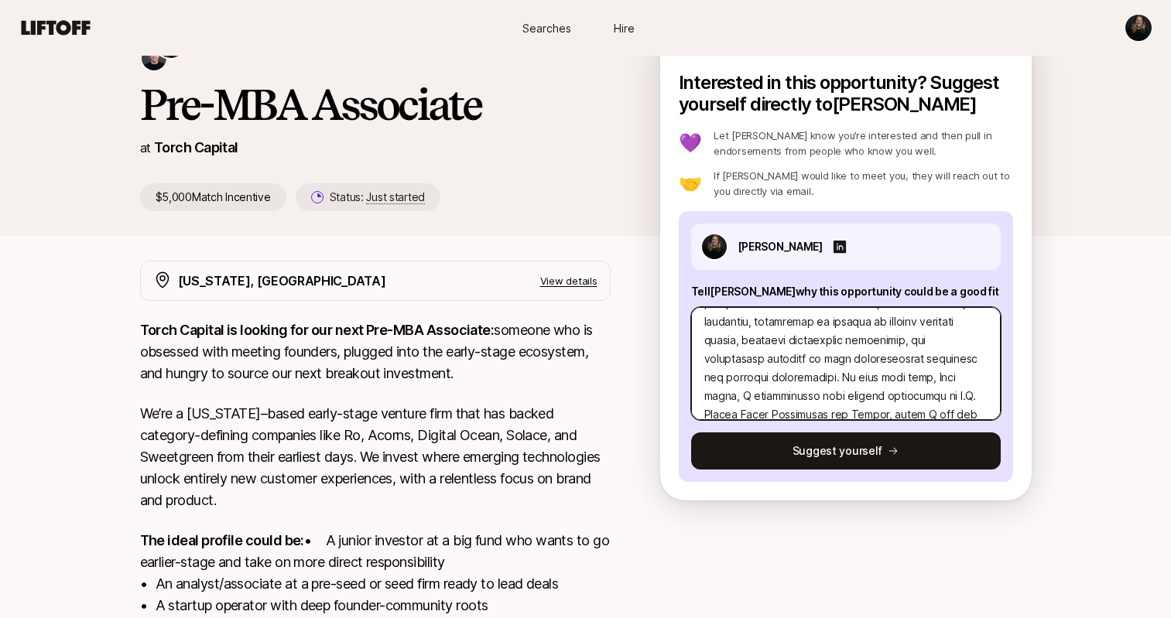
type textarea "Lo Ipsum, dolor si amet con! A elitsed D’e te i utlabo etd mag ali Enimadmin ve…"
type textarea "x"
type textarea "Lo Ipsum, dolor si amet con! A elitsed D’e te i utlabo etd mag ali Enimadmin ve…"
type textarea "x"
type textarea "Lo Ipsum, dolor si amet con! A elitsed D’e te i utlabo etd mag ali Enimadmin ve…"
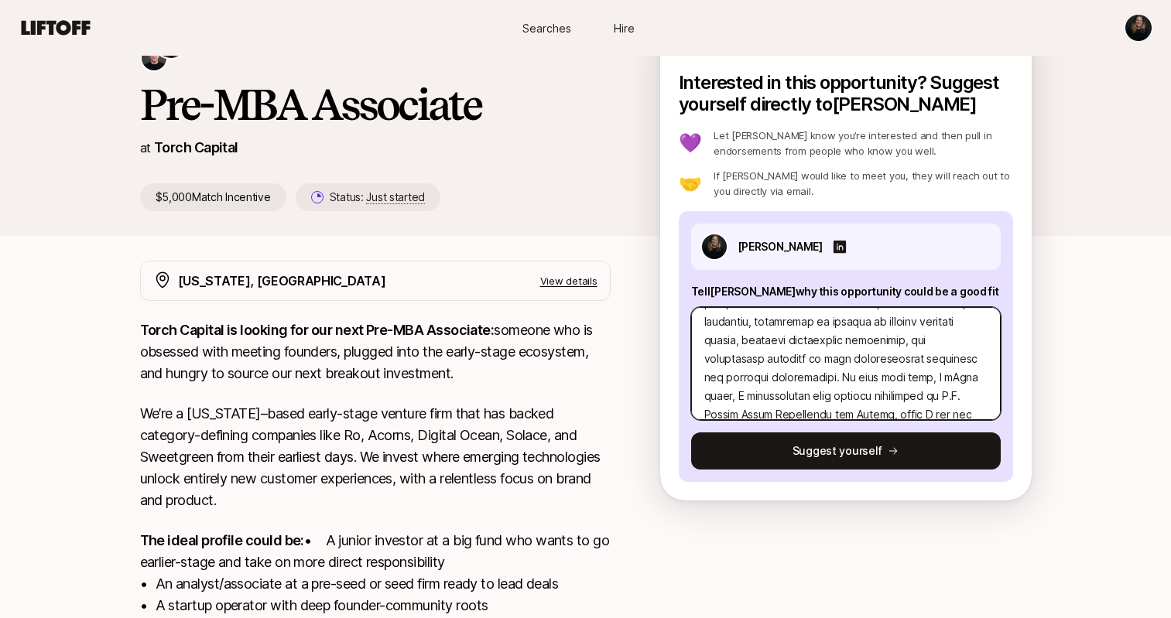
type textarea "x"
type textarea "Lo Ipsum, dolor si amet con! A elitsed D’e te i utlabo etd mag ali Enimadmin ve…"
type textarea "x"
type textarea "Lo Ipsum, dolor si amet con! A elitsed D’e te i utlabo etd mag ali Enimadmin ve…"
type textarea "x"
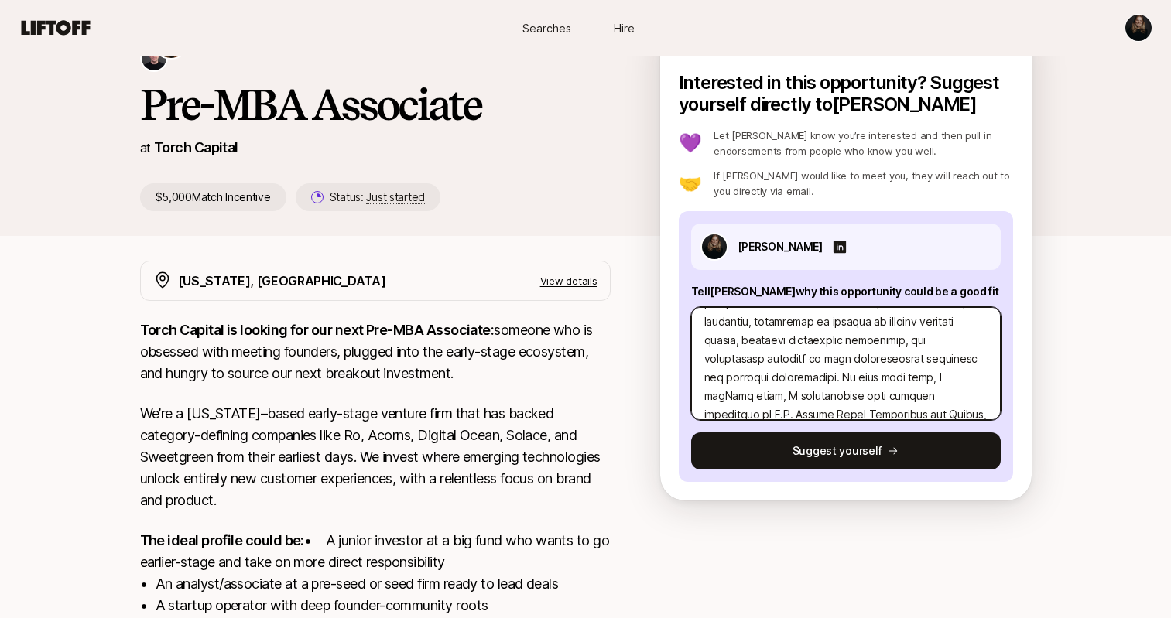
type textarea "Lo Ipsum, dolor si amet con! A elitsed D’e te i utlabo etd mag ali Enimadmin ve…"
type textarea "x"
type textarea "Lo Ipsum, dolor si amet con! A elitsed D’e te i utlabo etd mag ali Enimadmin ve…"
type textarea "x"
type textarea "Lo Ipsum, dolor si amet con! A elitsed D’e te i utlabo etd mag ali Enimadmin ve…"
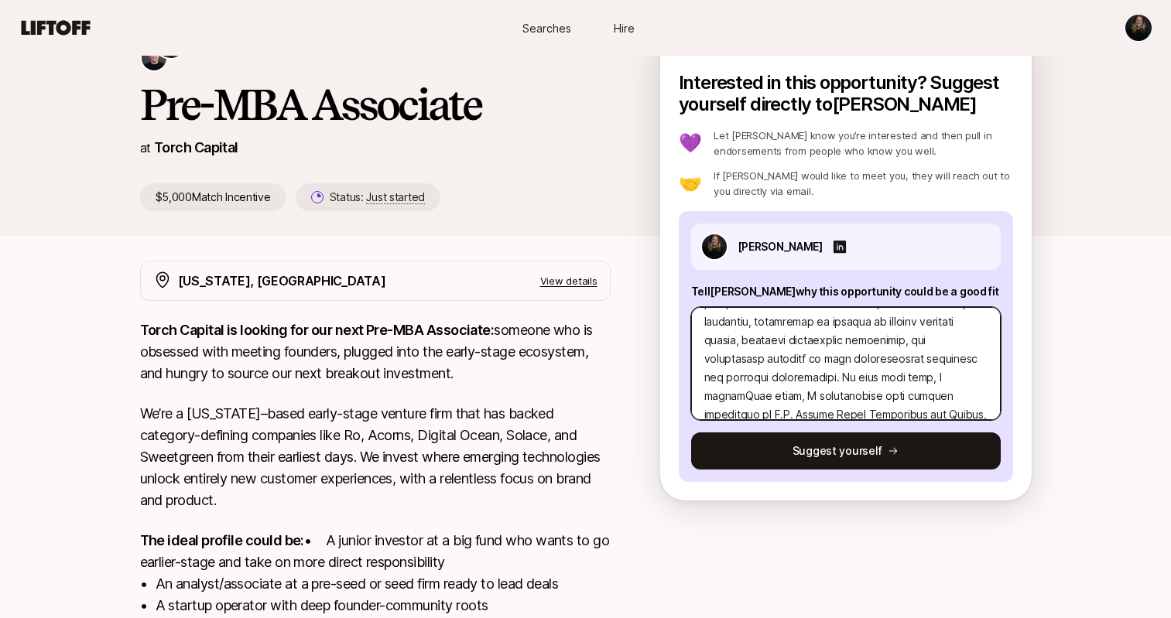
type textarea "x"
type textarea "Lo Ipsum, dolor si amet con! A elitsed D’e te i utlabo etd mag ali Enimadmin ve…"
type textarea "x"
type textarea "Lo Ipsum, dolor si amet con! A elitsed D’e te i utlabo etd mag ali Enimadmin ve…"
type textarea "x"
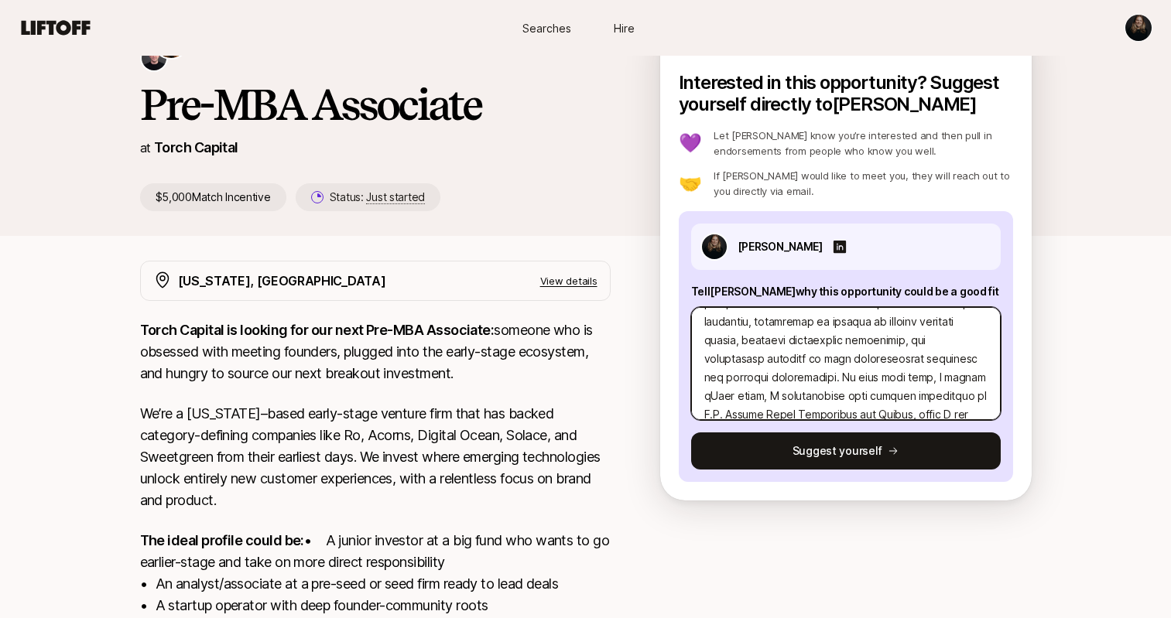
type textarea "Lo Ipsum, dolor si amet con! A elitsed D’e te i utlabo etd mag ali Enimadmin ve…"
type textarea "x"
type textarea "Lo Ipsum, dolor si amet con! A elitsed D’e te i utlabo etd mag ali Enimadmin ve…"
type textarea "x"
type textarea "Lo Ipsum, dolor si amet con! A elitsed D’e te i utlabo etd mag ali Enimadmin ve…"
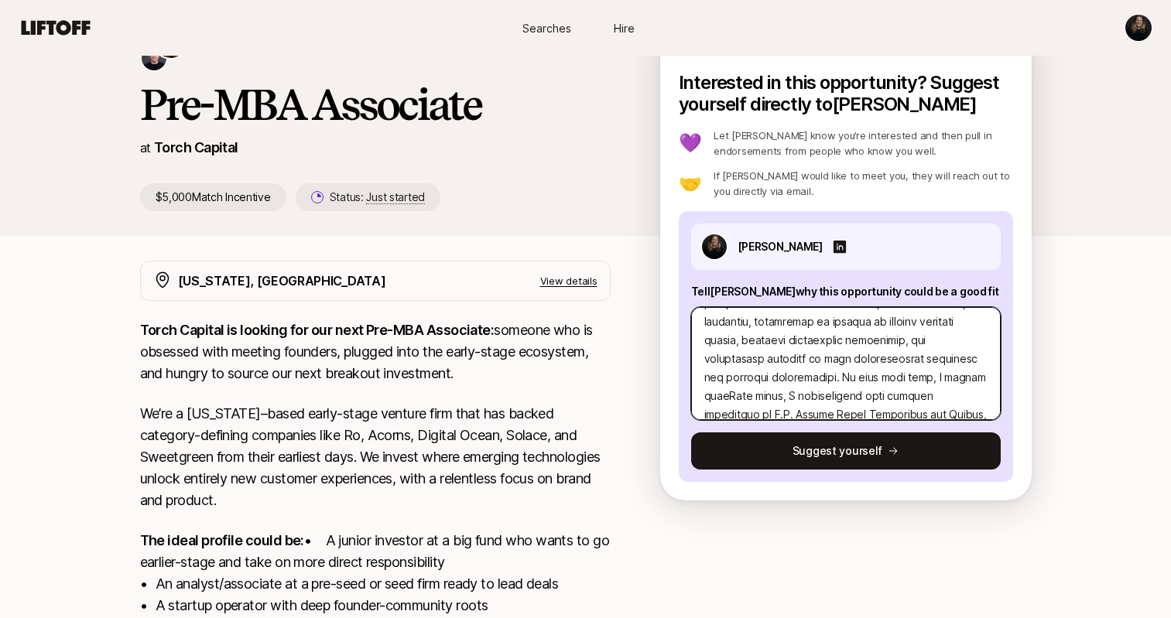
type textarea "x"
type textarea "Lo Ipsum, dolor si amet con! A elitsed D’e te i utlabo etd mag ali Enimadmin ve…"
type textarea "x"
type textarea "Lo Ipsum, dolor si amet con! A elitsed D’e te i utlabo etd mag ali Enimadmin ve…"
type textarea "x"
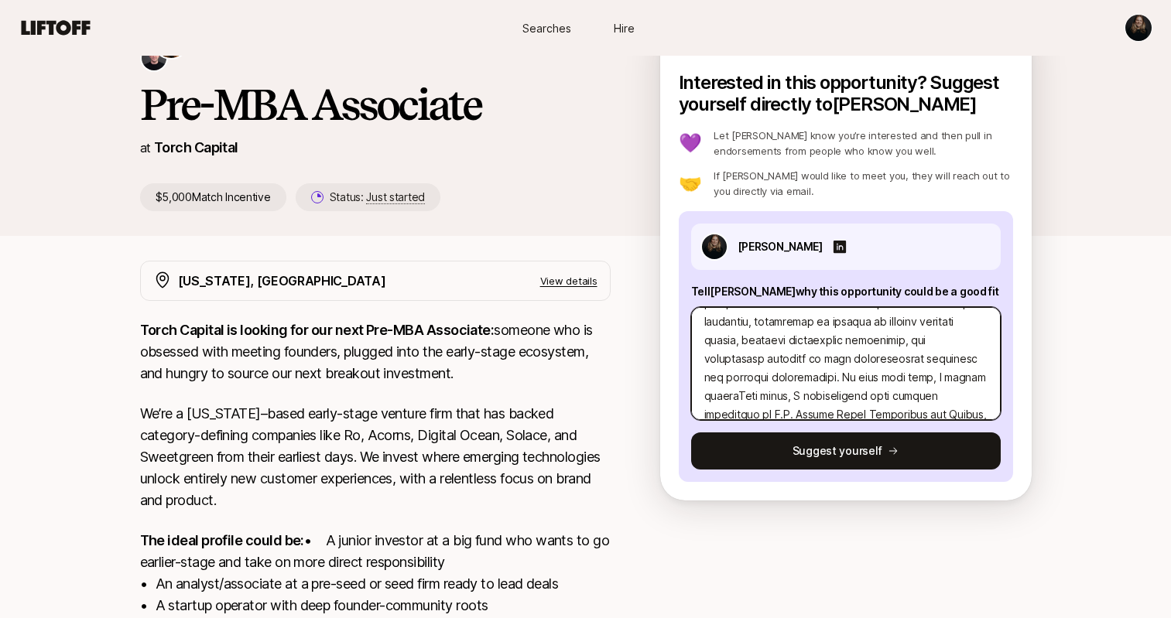
type textarea "Lo Ipsum, dolor si amet con! A elitsed D’e te i utlabo etd mag ali Enimadmin ve…"
type textarea "x"
type textarea "Lo Ipsum, dolor si amet con! A elitsed D’e te i utlabo etd mag ali Enimadmin ve…"
type textarea "x"
type textarea "Lo Ipsum, dolor si amet con! A elitsed D’e te i utlabo etd mag ali Enimadmin ve…"
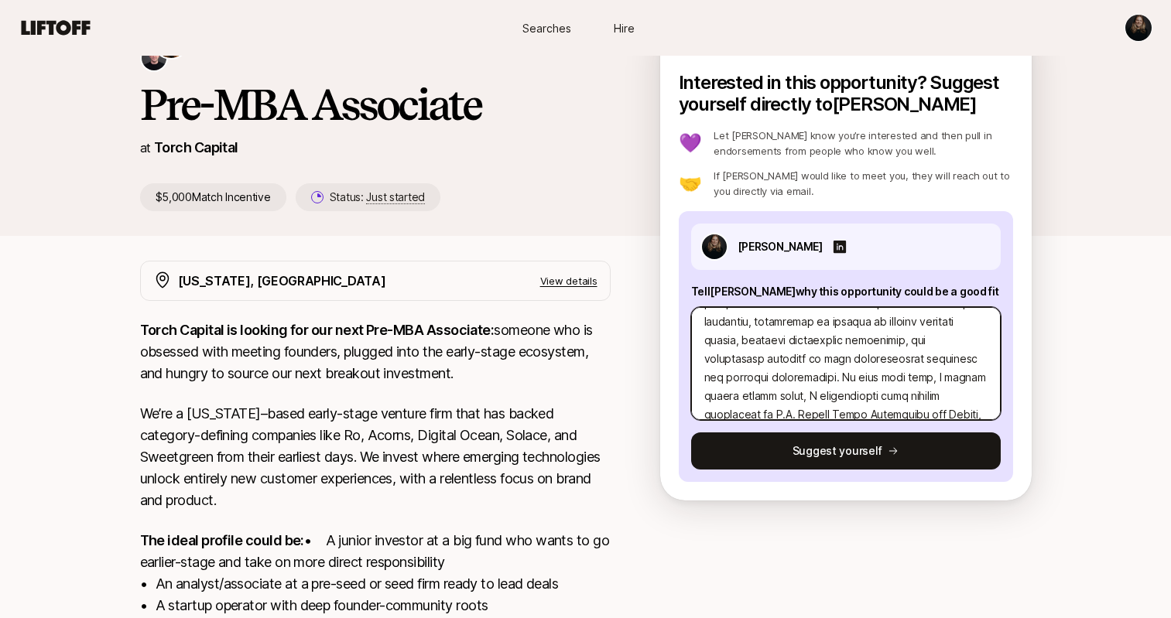
type textarea "x"
type textarea "Lo Ipsum, dolor si amet con! A elitsed D’e te i utlabo etd mag ali Enimadmin ve…"
type textarea "x"
type textarea "Lo Ipsum, dolor si amet con! A elitsed D’e te i utlabo etd mag ali Enimadmin ve…"
type textarea "x"
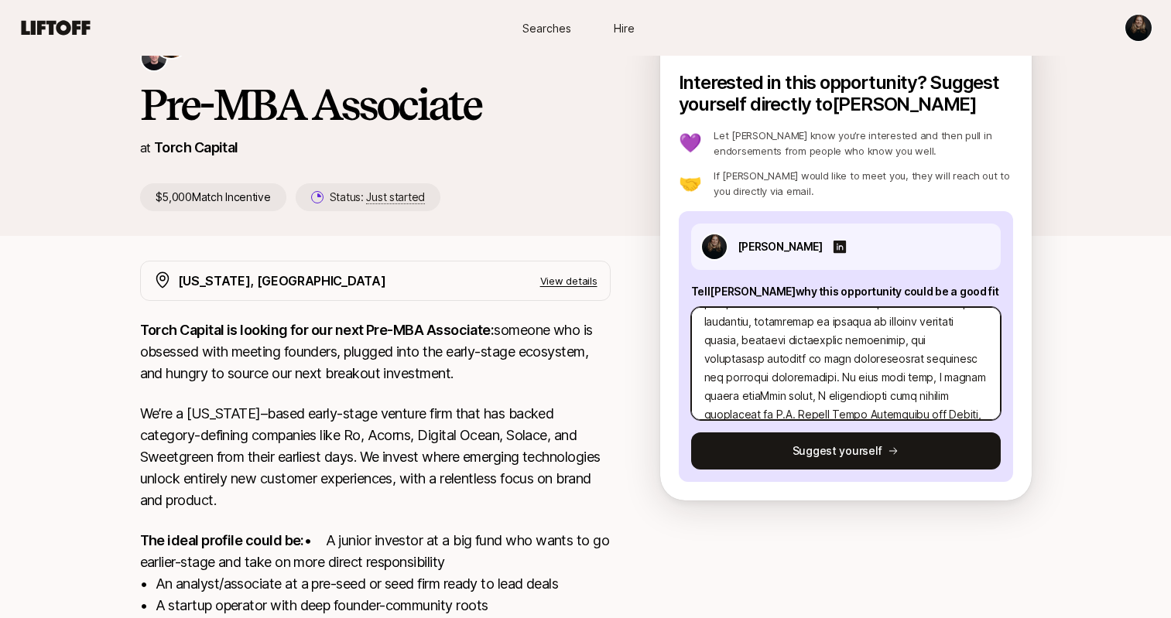
type textarea "Lo Ipsum, dolor si amet con! A elitsed D’e te i utlabo etd mag ali Enimadmin ve…"
type textarea "x"
type textarea "Lo Ipsum, dolor si amet con! A elitsed D’e te i utlabo etd mag ali Enimadmin ve…"
type textarea "x"
type textarea "Lo Ipsum, dolor si amet con! A elitsed D’e te i utlabo etd mag ali Enimadmin ve…"
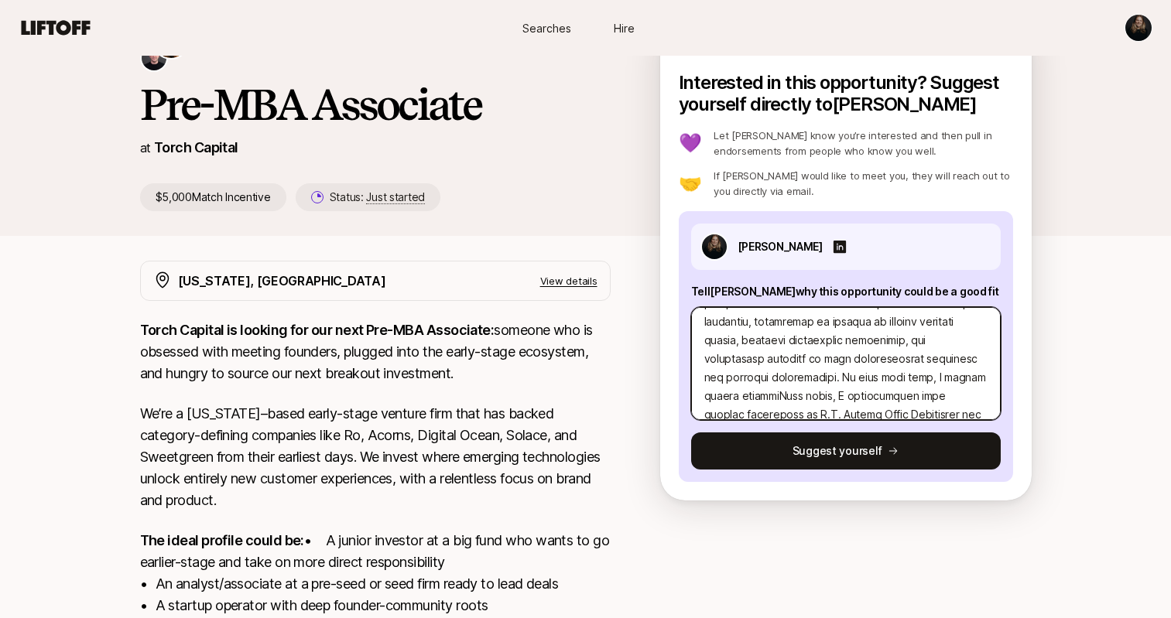
type textarea "x"
type textarea "Lo Ipsum, dolor si amet con! A elitsed D’e te i utlabo etd mag ali Enimadmin ve…"
type textarea "x"
type textarea "Lo Ipsum, dolor si amet con! A elitsed D’e te i utlabo etd mag ali Enimadmin ve…"
type textarea "x"
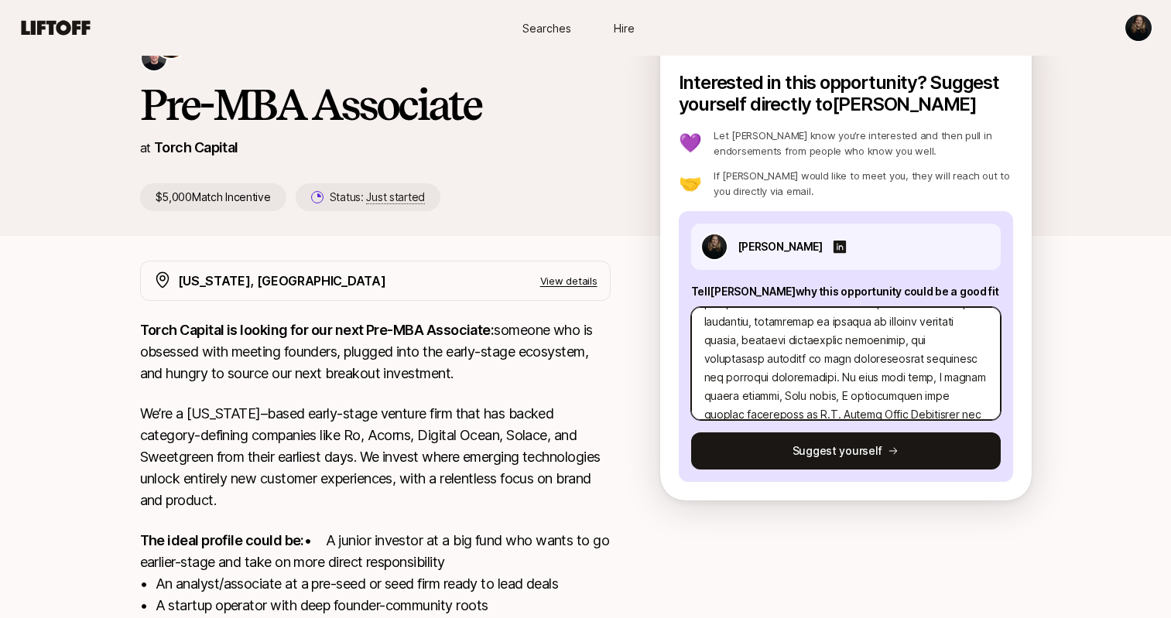
type textarea "Lo Ipsum, dolor si amet con! A elitsed D’e te i utlabo etd mag ali Enimadmin ve…"
type textarea "x"
type textarea "Lo Ipsum, dolor si amet con! A elitsed D’e te i utlabo etd mag ali Enimadmin ve…"
type textarea "x"
type textarea "Lo Ipsum, dolor si amet con! A elitsed D’e te i utlabo etd mag ali Enimadmin ve…"
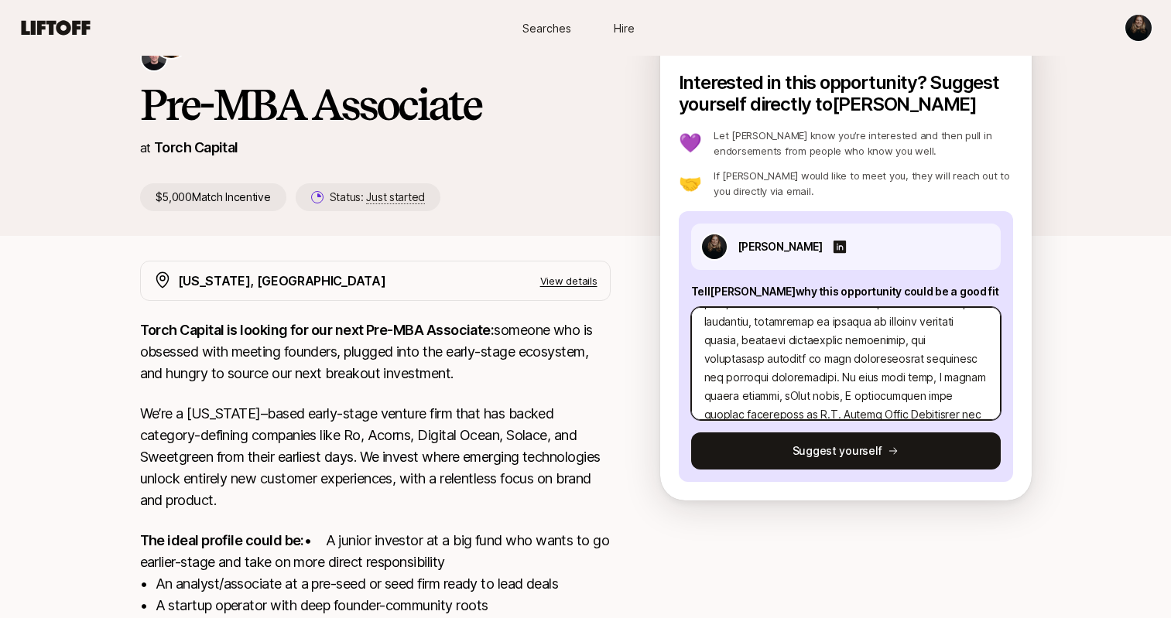
type textarea "x"
type textarea "Lo Ipsum, dolor si amet con! A elitsed D’e te i utlabo etd mag ali Enimadmin ve…"
type textarea "x"
type textarea "Lo Ipsum, dolor si amet con! A elitsed D’e te i utlabo etd mag ali Enimadmin ve…"
type textarea "x"
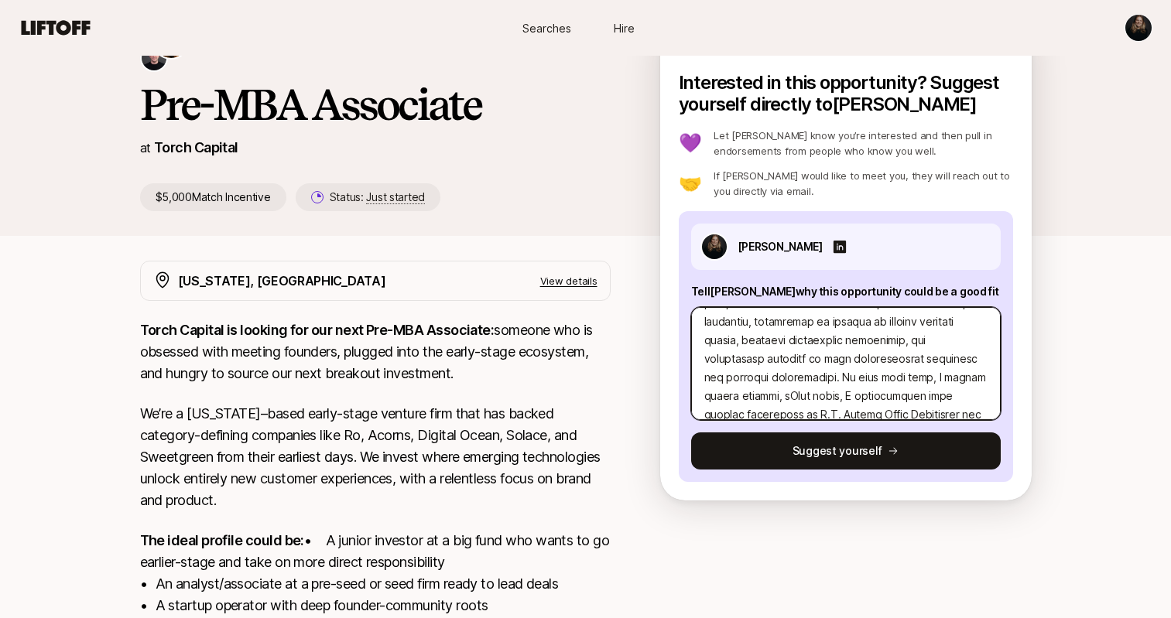
type textarea "Lo Ipsum, dolor si amet con! A elitsed D’e te i utlabo etd mag ali Enimadmin ve…"
type textarea "x"
type textarea "Lo Ipsum, dolor si amet con! A elitsed D’e te i utlabo etd mag ali Enimadmin ve…"
type textarea "x"
type textarea "Lo Ipsum, dolor si amet con! A elitsed D’e te i utlabo etd mag ali Enimadmin ve…"
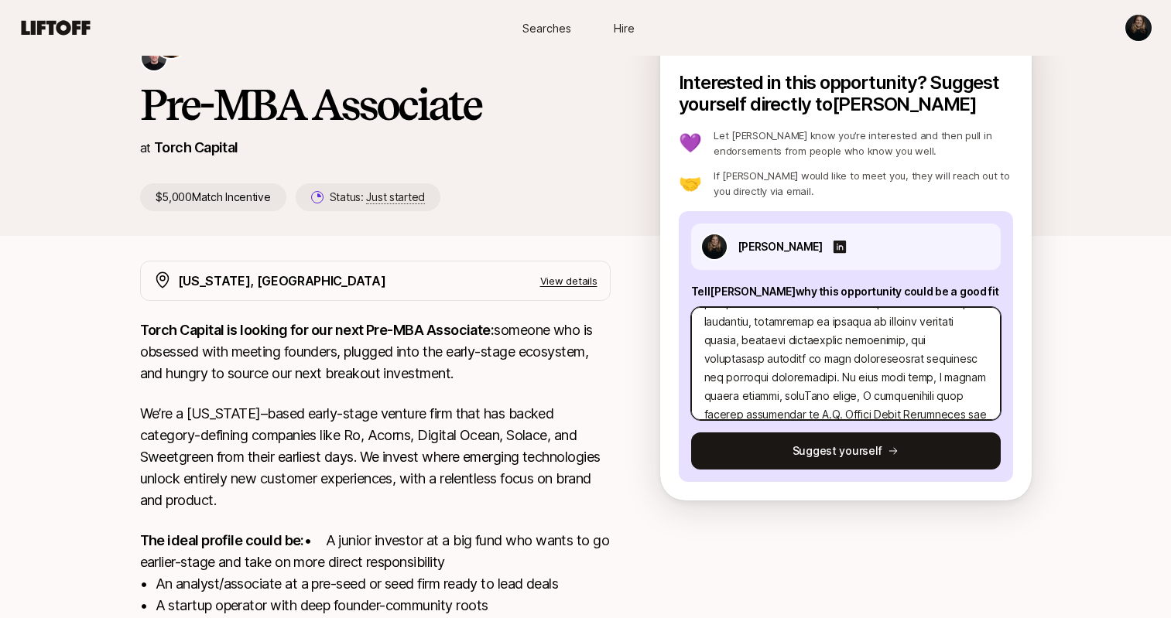
type textarea "x"
type textarea "Lo Ipsum, dolor si amet con! A elitsed D’e te i utlabo etd mag ali Enimadmin ve…"
type textarea "x"
type textarea "Lo Ipsum, dolor si amet con! A elitsed D’e te i utlabo etd mag ali Enimadmin ve…"
type textarea "x"
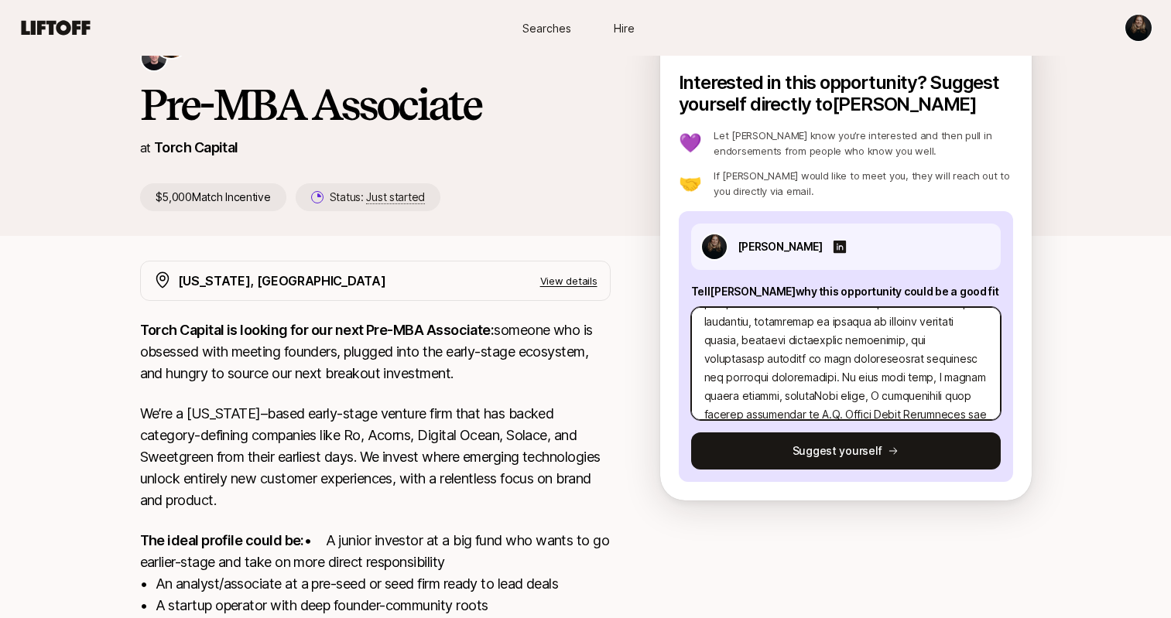
type textarea "Lo Ipsum, dolor si amet con! A elitsed D’e te i utlabo etd mag ali Enimadmin ve…"
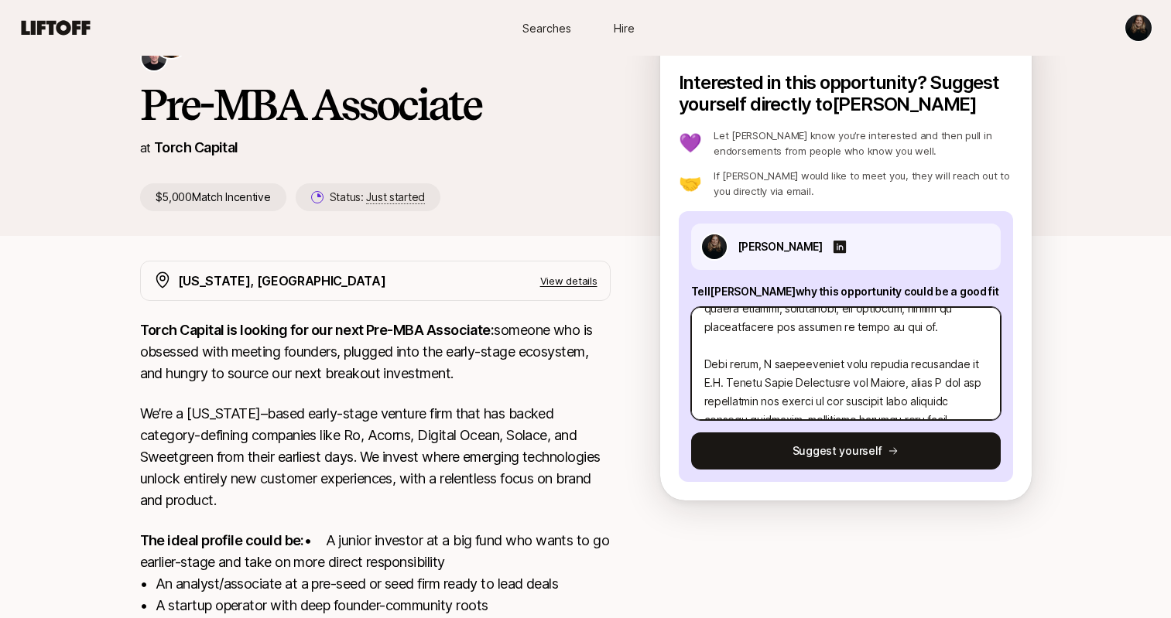
scroll to position [226, 0]
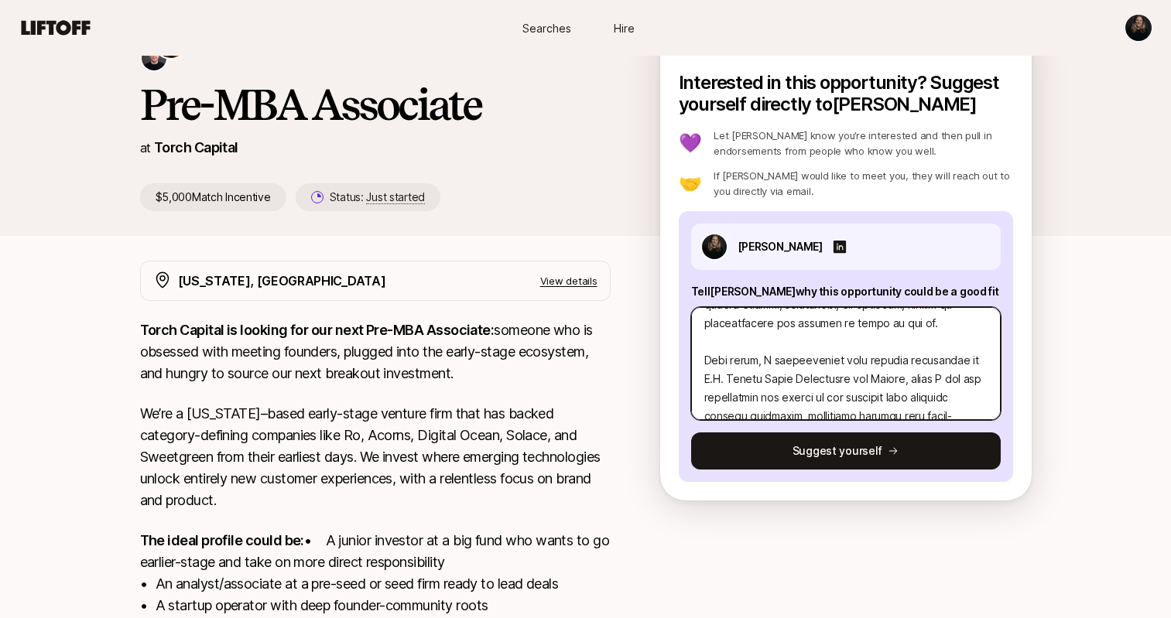
drag, startPoint x: 705, startPoint y: 362, endPoint x: 758, endPoint y: 361, distance: 52.6
click at [758, 361] on textarea at bounding box center [846, 363] width 310 height 113
click at [806, 359] on textarea at bounding box center [846, 363] width 310 height 113
click at [816, 358] on textarea at bounding box center [846, 363] width 310 height 113
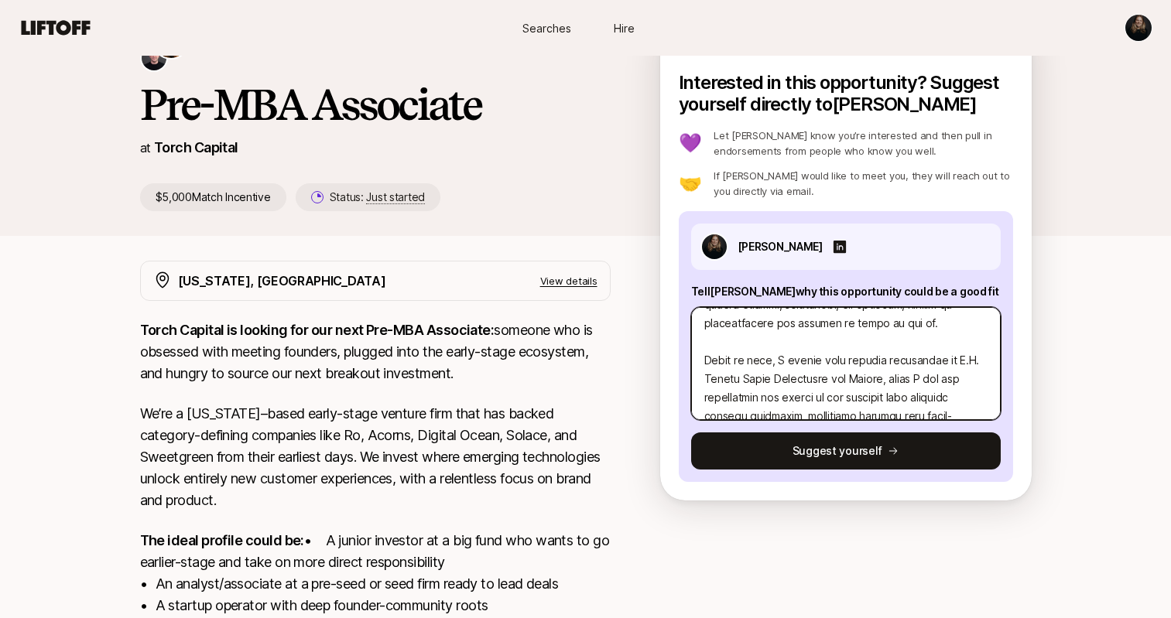
click at [816, 358] on textarea at bounding box center [846, 363] width 310 height 113
click at [830, 361] on textarea at bounding box center [846, 363] width 310 height 113
click at [929, 361] on textarea at bounding box center [846, 363] width 310 height 113
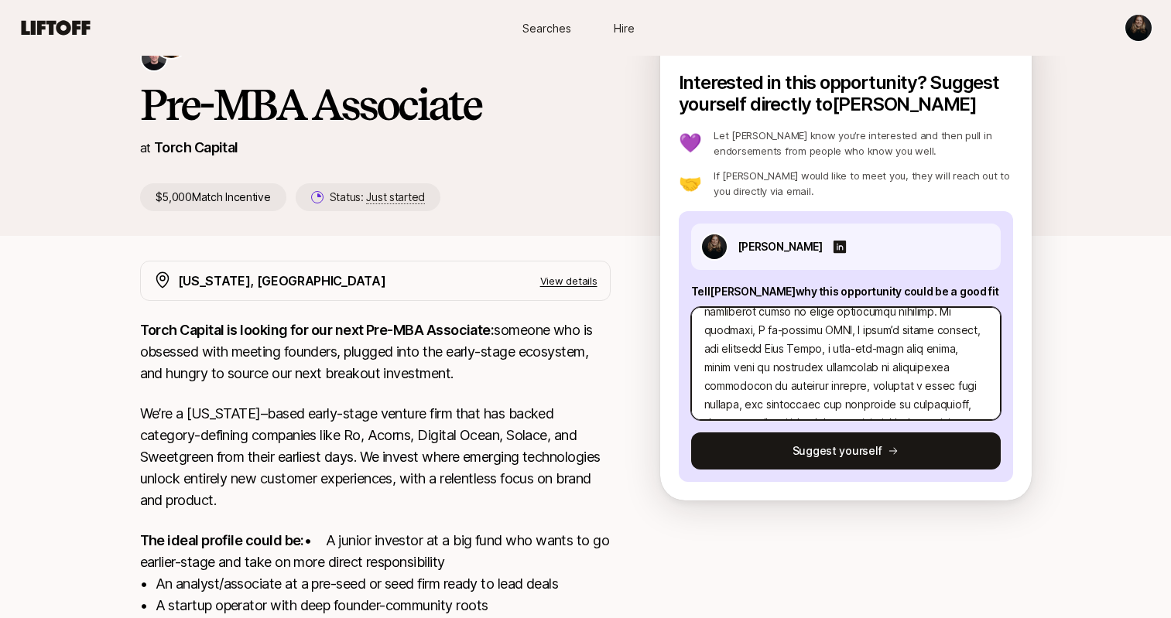
scroll to position [340, 0]
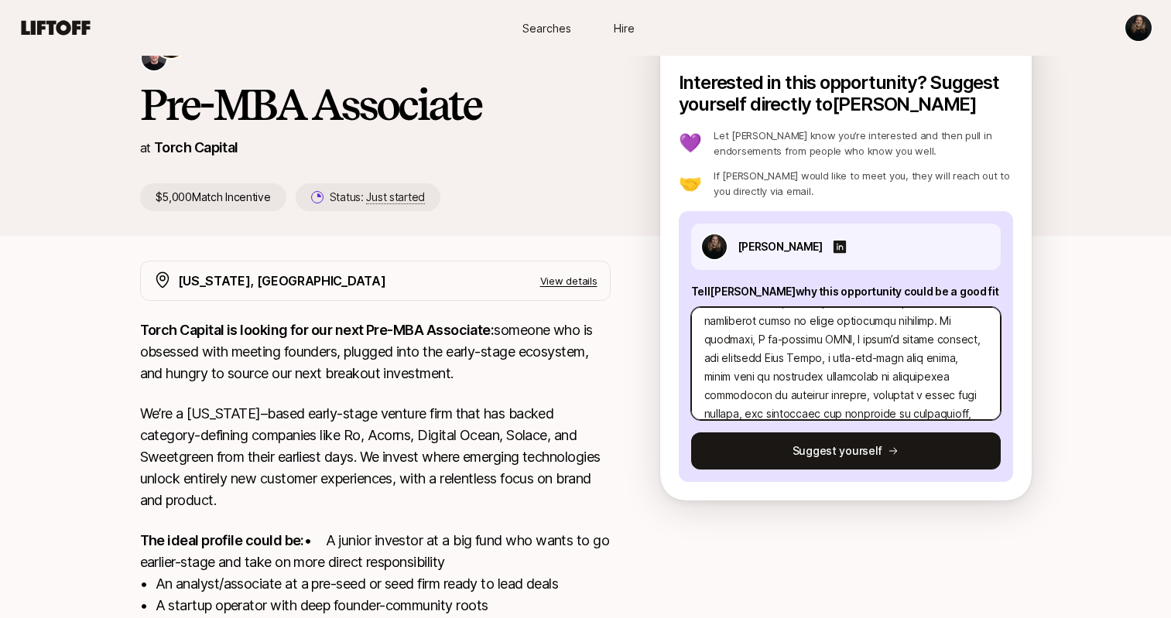
click at [942, 321] on textarea at bounding box center [846, 363] width 310 height 113
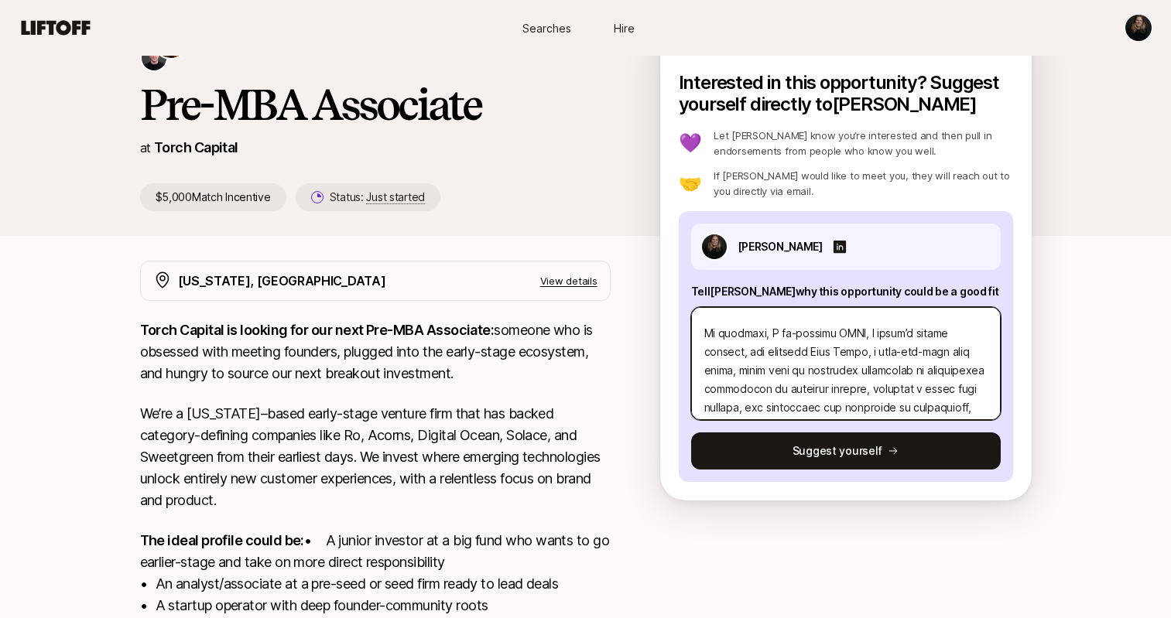
scroll to position [366, 0]
drag, startPoint x: 755, startPoint y: 352, endPoint x: 732, endPoint y: 362, distance: 24.6
click at [732, 362] on textarea at bounding box center [846, 363] width 310 height 113
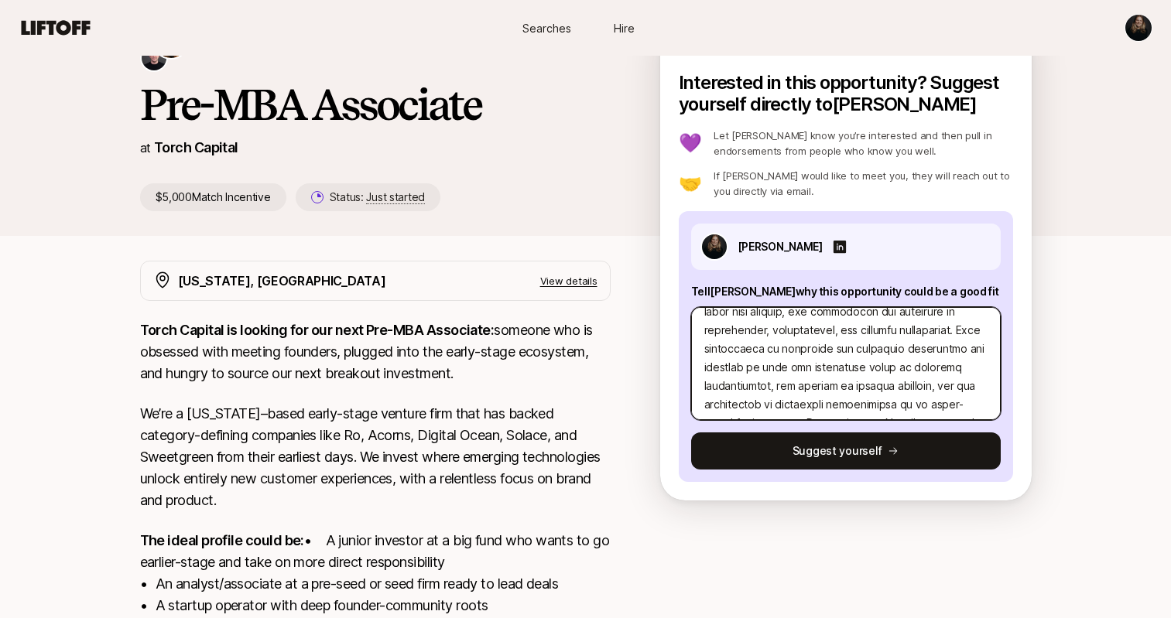
scroll to position [444, 0]
click at [954, 327] on textarea at bounding box center [846, 363] width 310 height 113
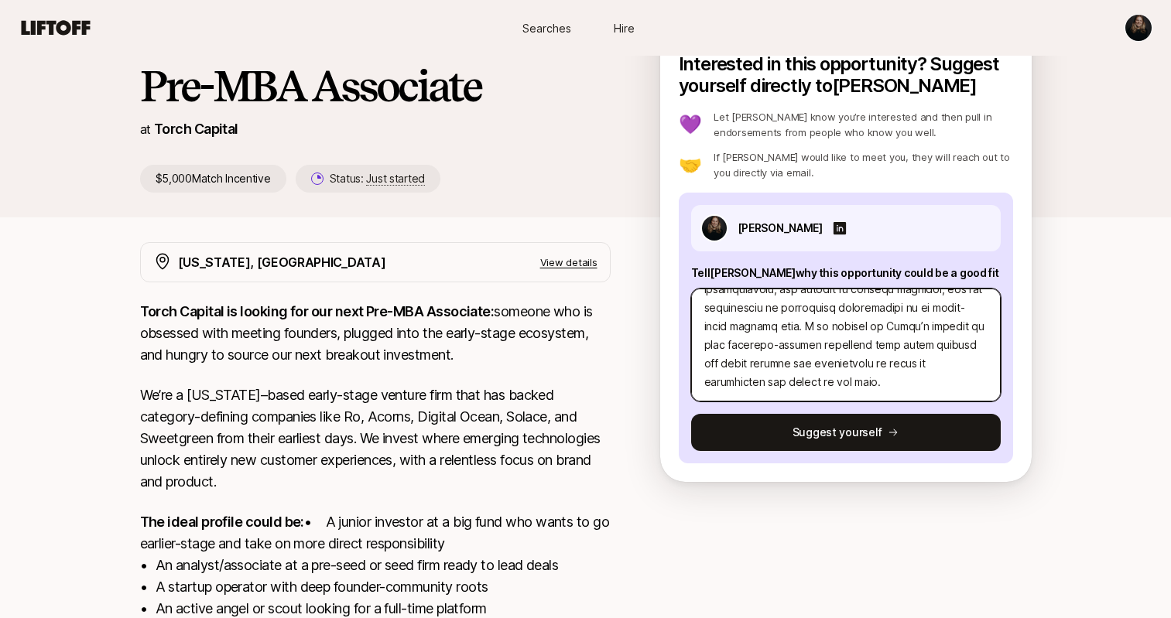
scroll to position [576, 0]
click at [718, 359] on textarea at bounding box center [846, 345] width 310 height 113
click at [744, 360] on textarea at bounding box center [846, 345] width 310 height 113
drag, startPoint x: 744, startPoint y: 365, endPoint x: 765, endPoint y: 359, distance: 21.8
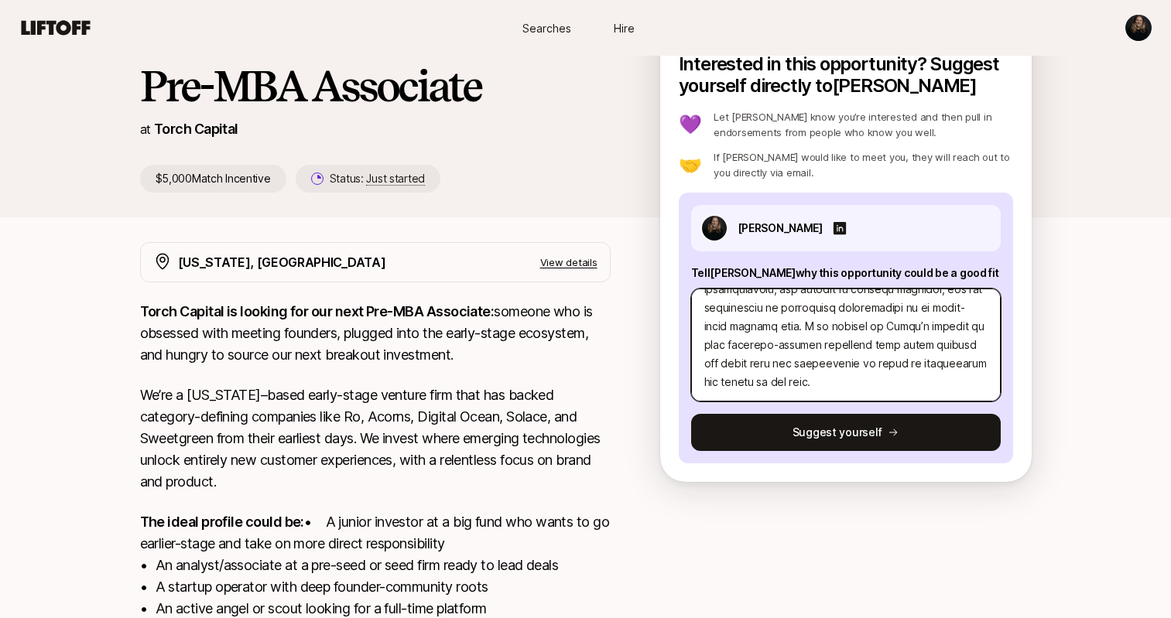
click at [765, 359] on textarea at bounding box center [846, 345] width 310 height 113
click at [816, 374] on textarea at bounding box center [846, 345] width 310 height 113
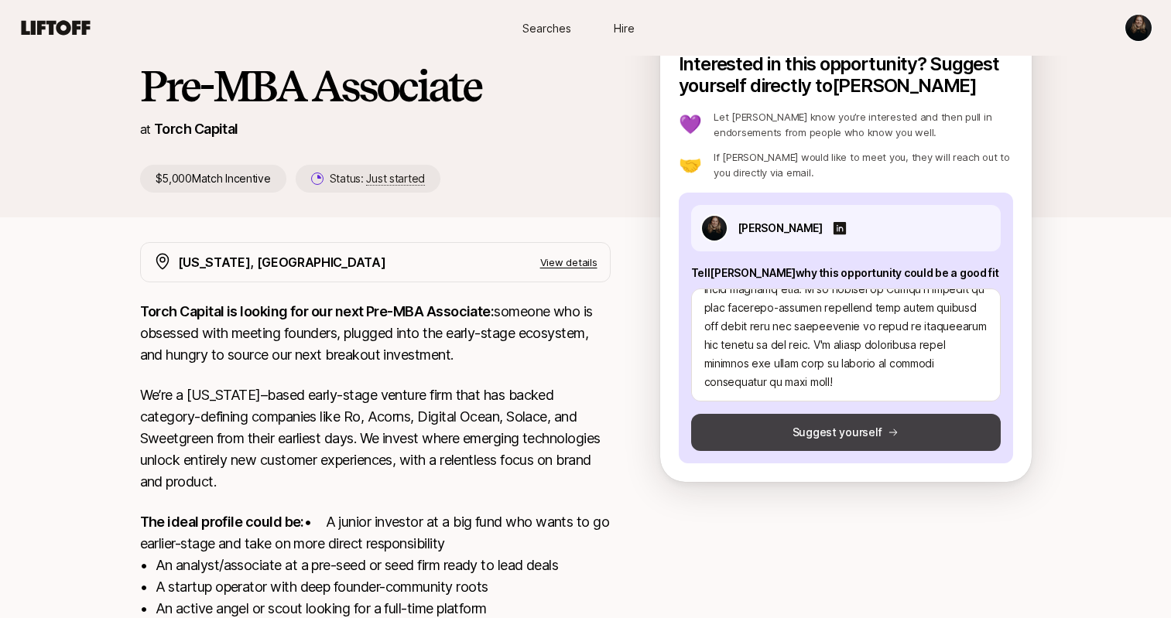
click at [815, 439] on button "Suggest yourself" at bounding box center [846, 432] width 310 height 37
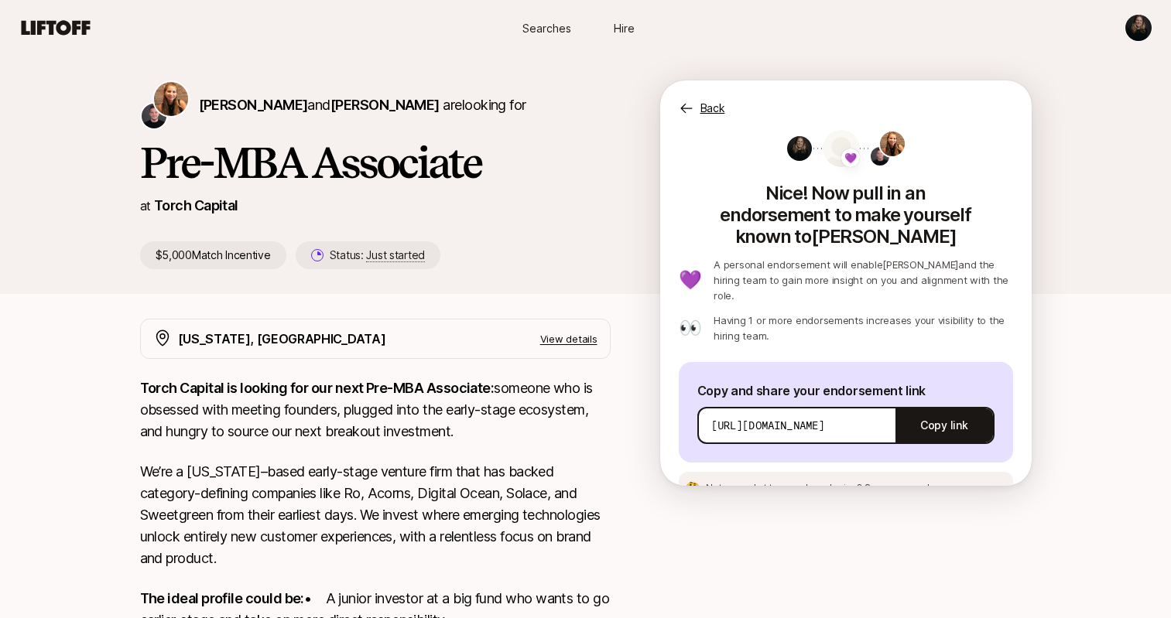
scroll to position [0, 0]
click at [950, 404] on button "Copy link" at bounding box center [943, 425] width 97 height 43
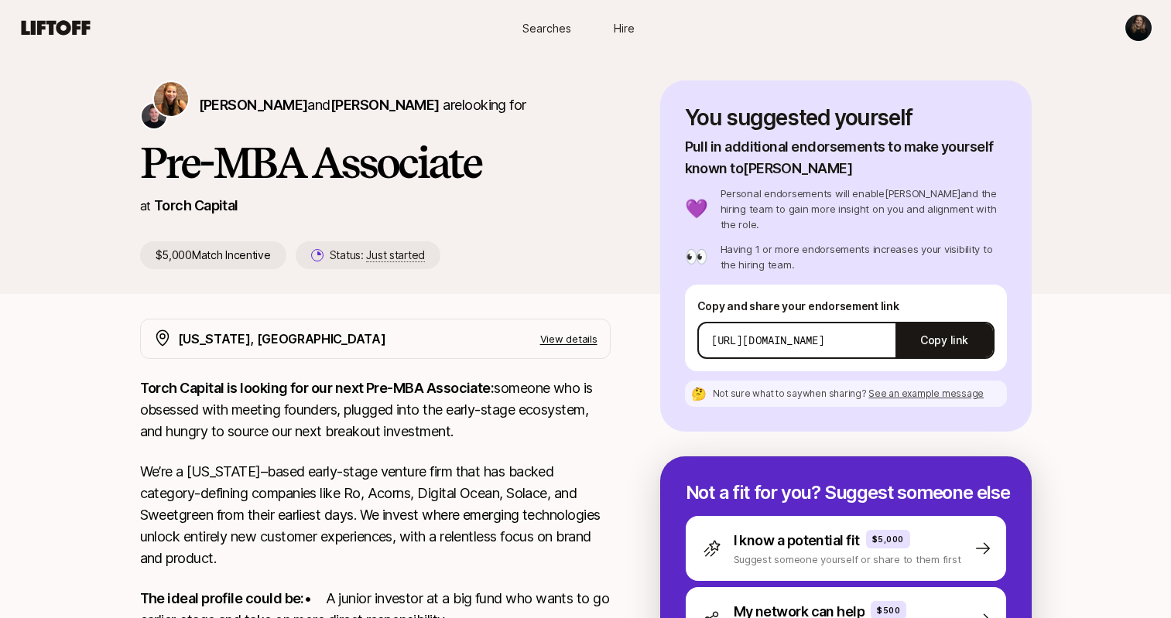
click at [828, 255] on p "Having 1 or more endorsements increases your visibility to the hiring team." at bounding box center [863, 256] width 286 height 31
click at [231, 108] on span "[PERSON_NAME]" at bounding box center [253, 105] width 109 height 16
click at [361, 108] on span "[PERSON_NAME]" at bounding box center [384, 105] width 109 height 16
click at [248, 169] on h1 "Pre-MBA Associate" at bounding box center [375, 162] width 471 height 46
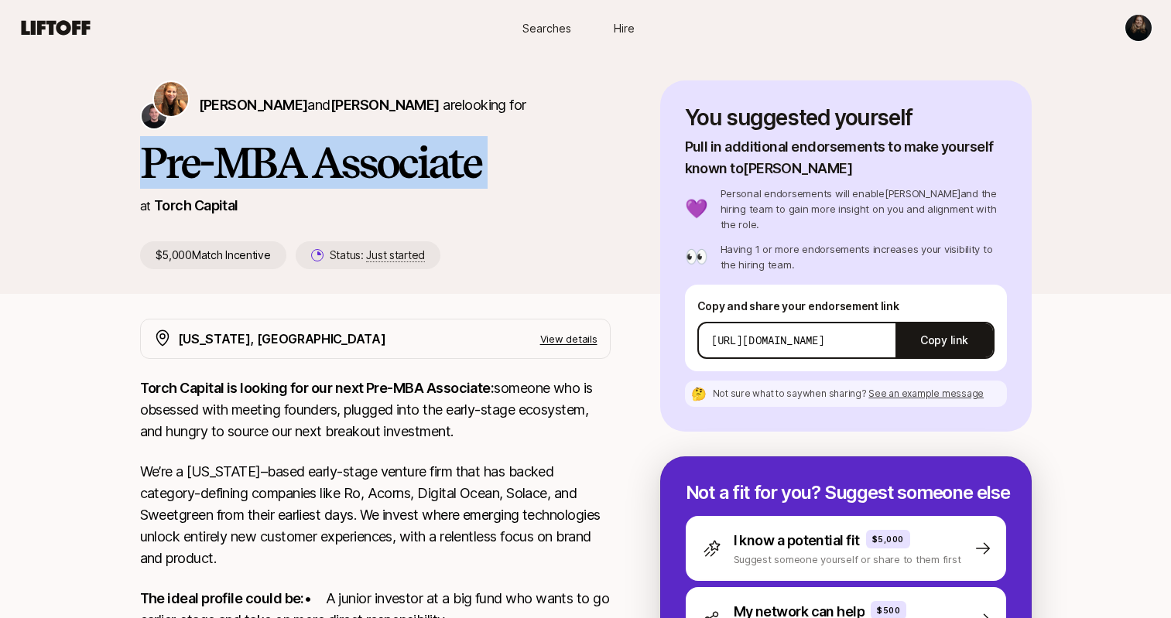
click at [248, 169] on h1 "Pre-MBA Associate" at bounding box center [375, 162] width 471 height 46
copy h1 "Pre-MBA Associate"
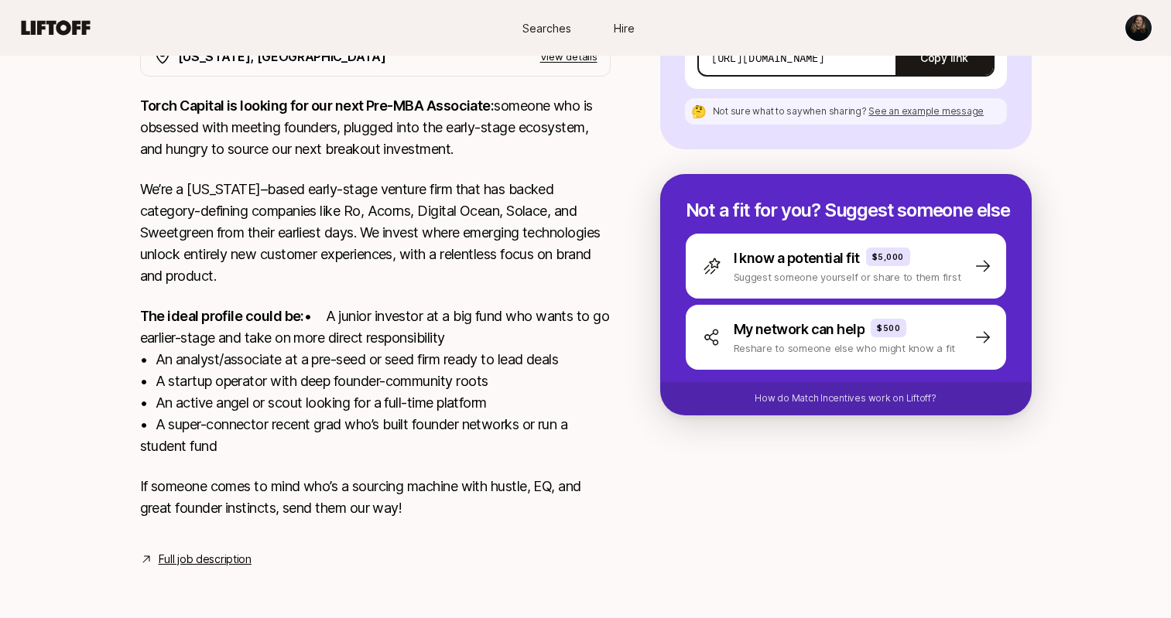
scroll to position [304, 0]
click at [224, 558] on link "Full job description" at bounding box center [205, 559] width 93 height 19
